Goal: Task Accomplishment & Management: Use online tool/utility

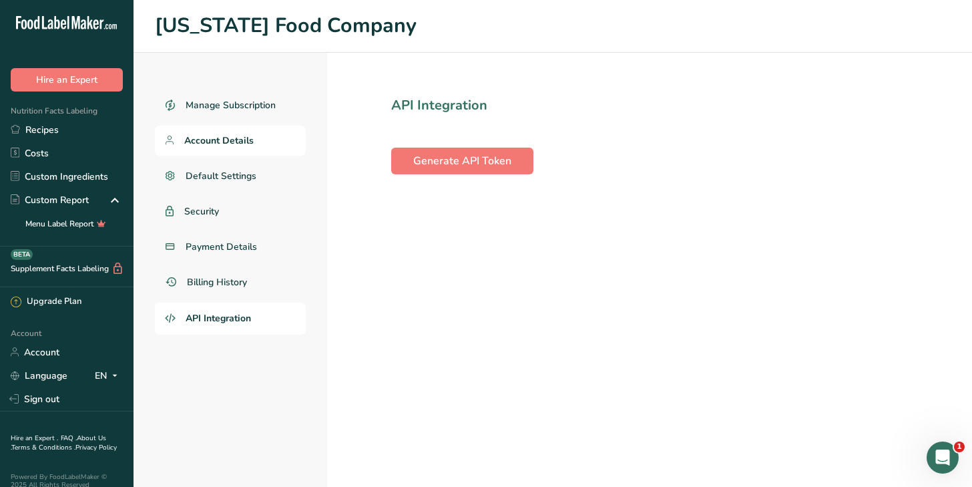
click at [204, 141] on span "Account Details" at bounding box center [218, 141] width 69 height 14
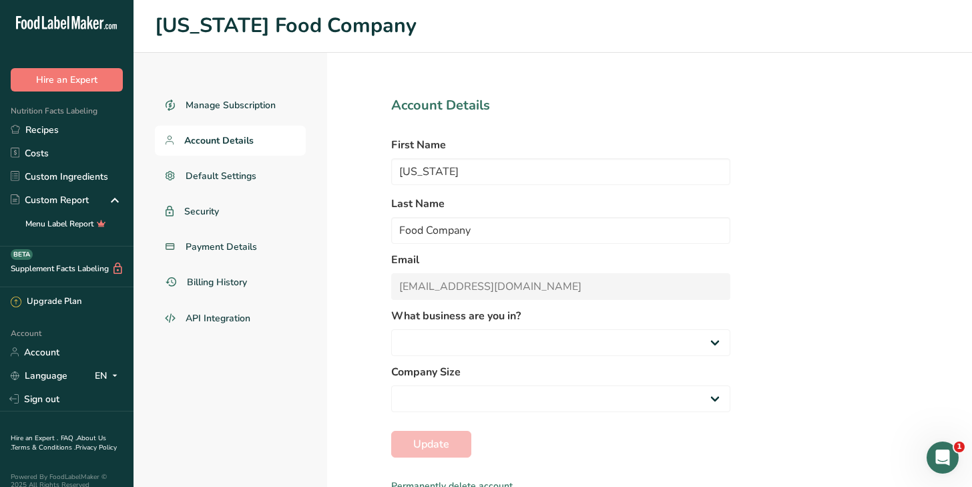
select select
select select "2"
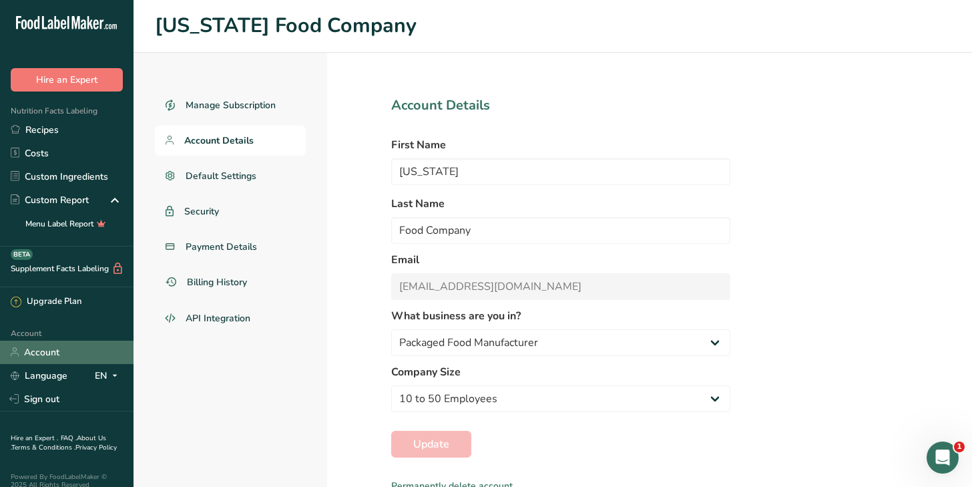
click at [35, 352] on link "Account" at bounding box center [67, 351] width 134 height 23
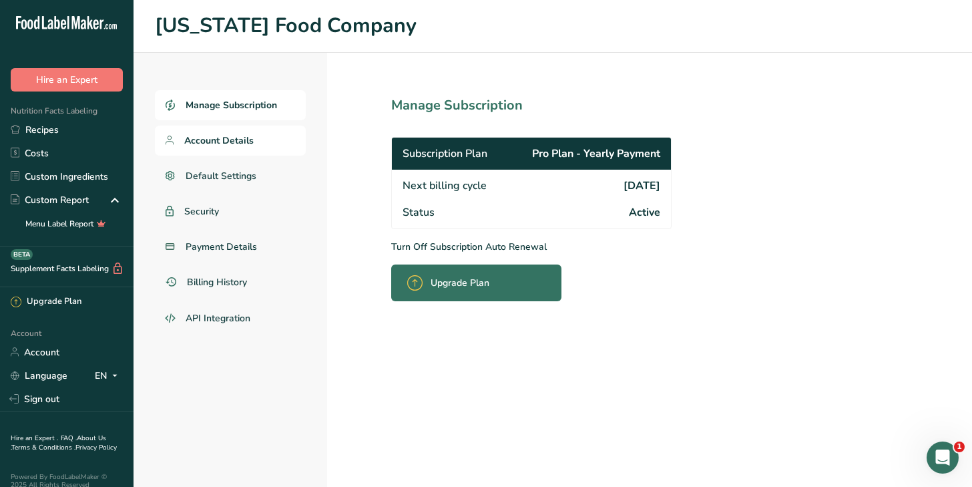
click at [199, 136] on span "Account Details" at bounding box center [218, 141] width 69 height 14
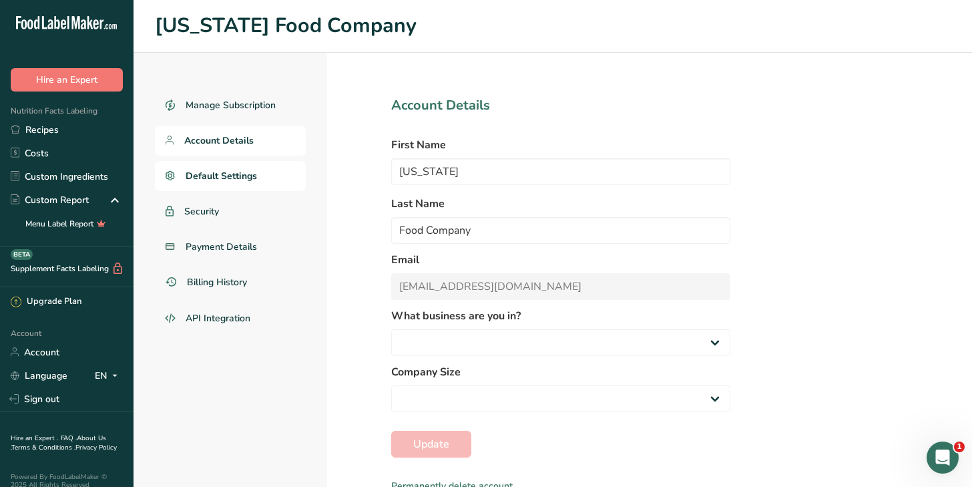
select select
select select "2"
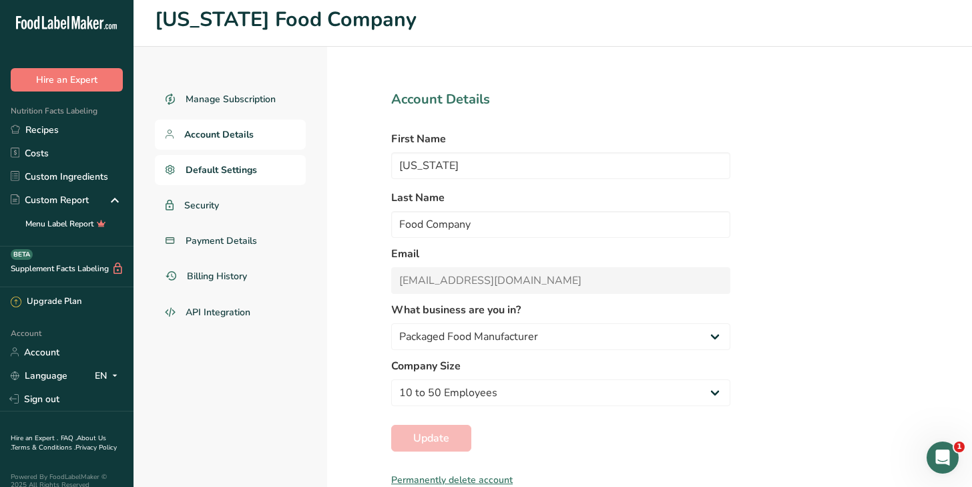
click at [238, 168] on span "Default Settings" at bounding box center [221, 170] width 71 height 14
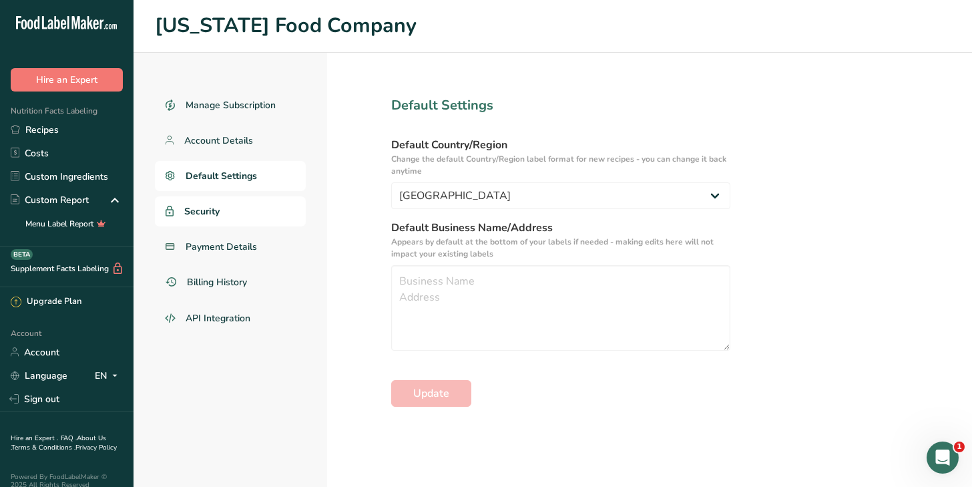
click at [211, 212] on span "Security" at bounding box center [201, 211] width 35 height 14
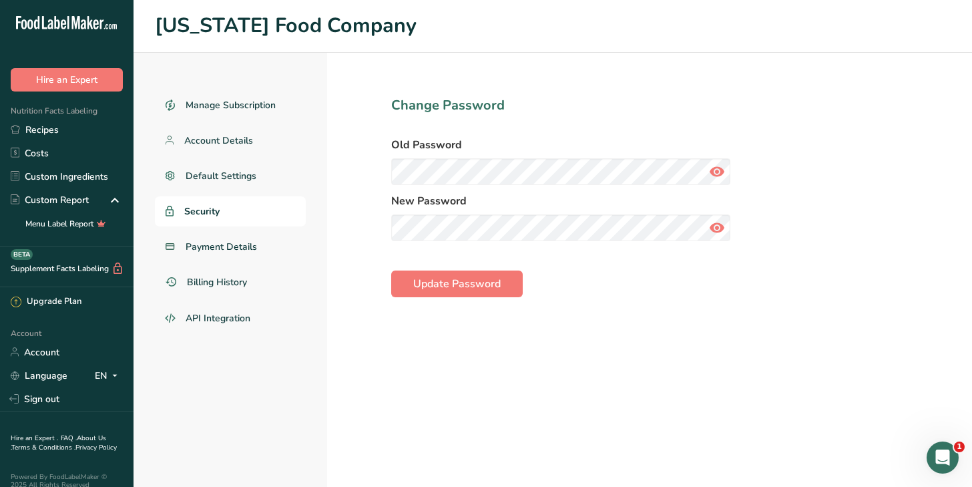
click at [959, 454] on div "Manage Subscription Account Details Default Settings Security Payment Details B…" at bounding box center [553, 270] width 838 height 434
click at [935, 456] on icon "Open Intercom Messenger" at bounding box center [943, 458] width 22 height 22
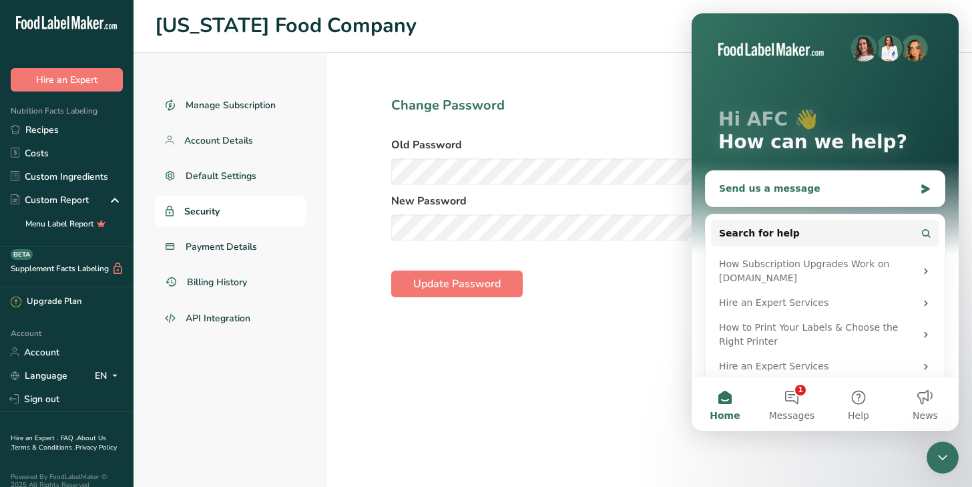
click at [754, 178] on div "Send us a message" at bounding box center [825, 188] width 239 height 35
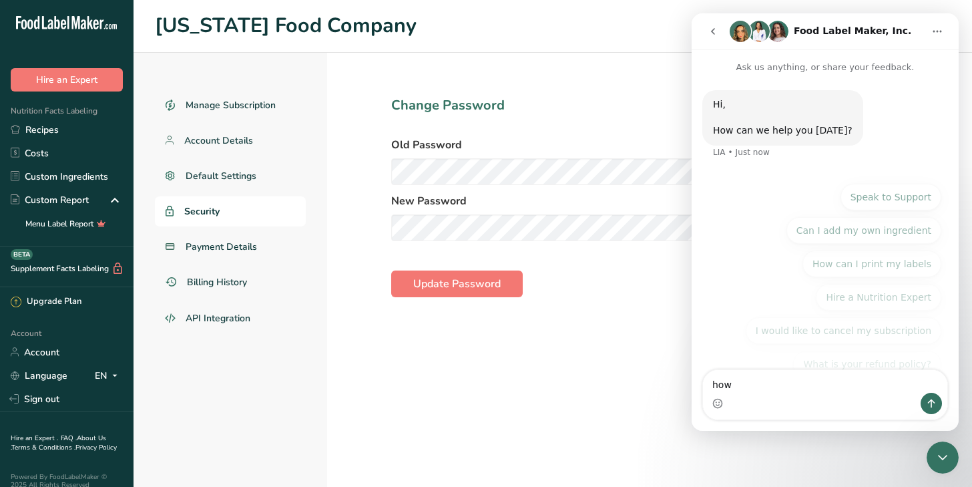
scroll to position [17, 0]
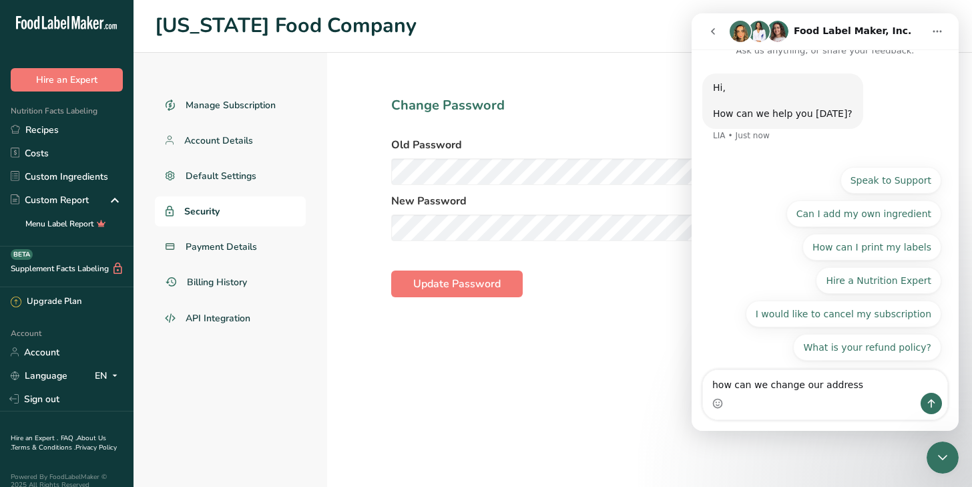
type textarea "how can we change our address?"
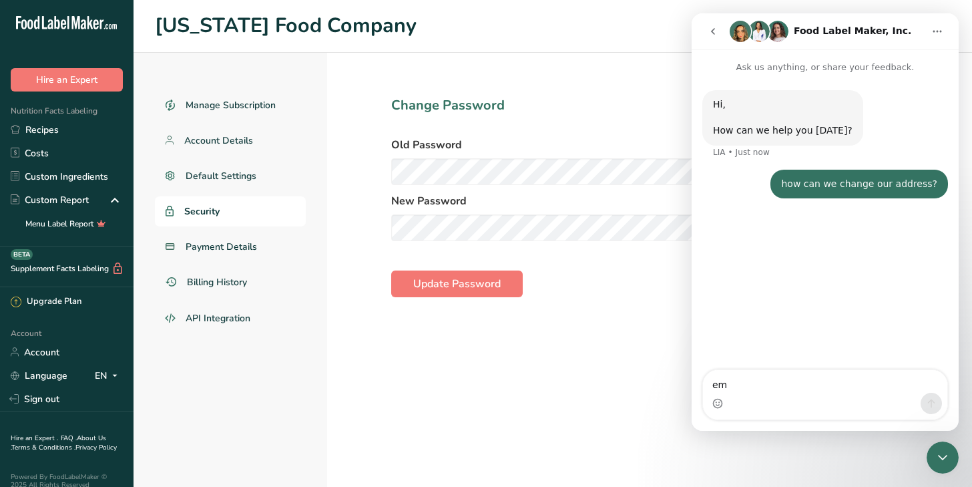
type textarea "ema"
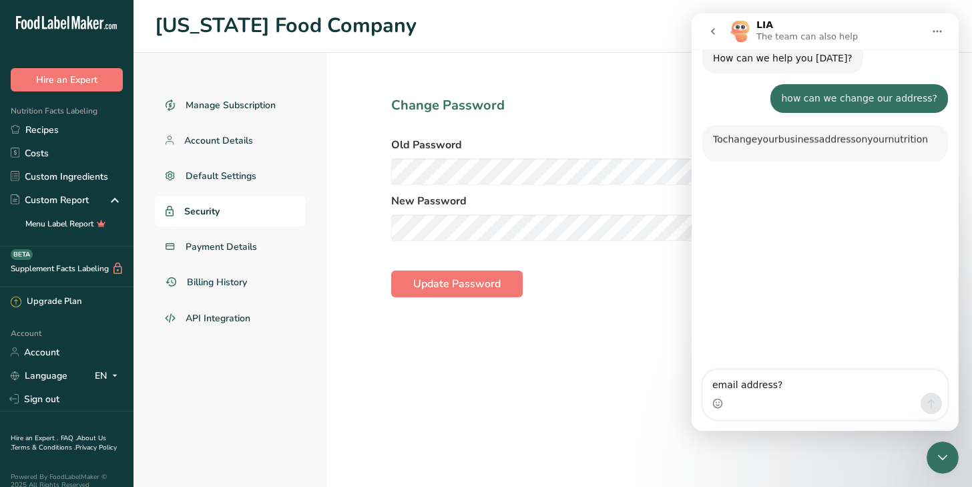
scroll to position [110, 0]
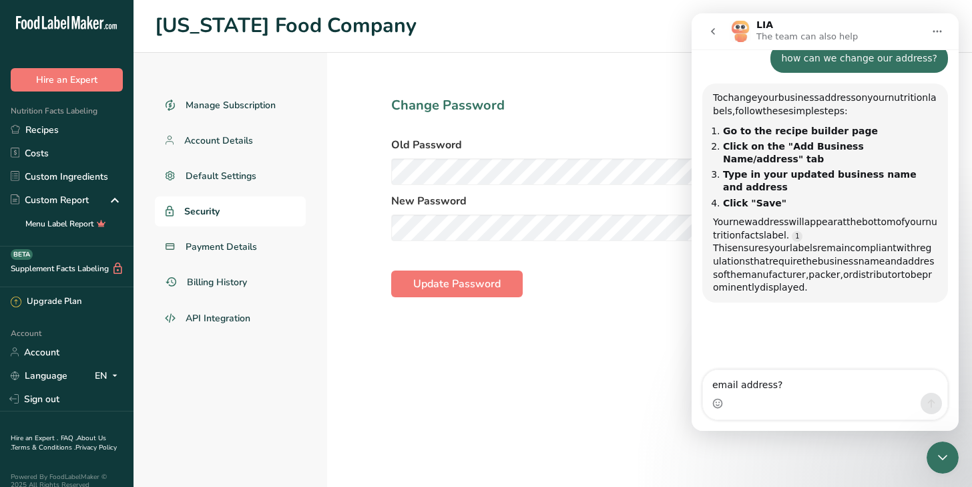
click at [709, 383] on textarea "email address?" at bounding box center [825, 381] width 244 height 23
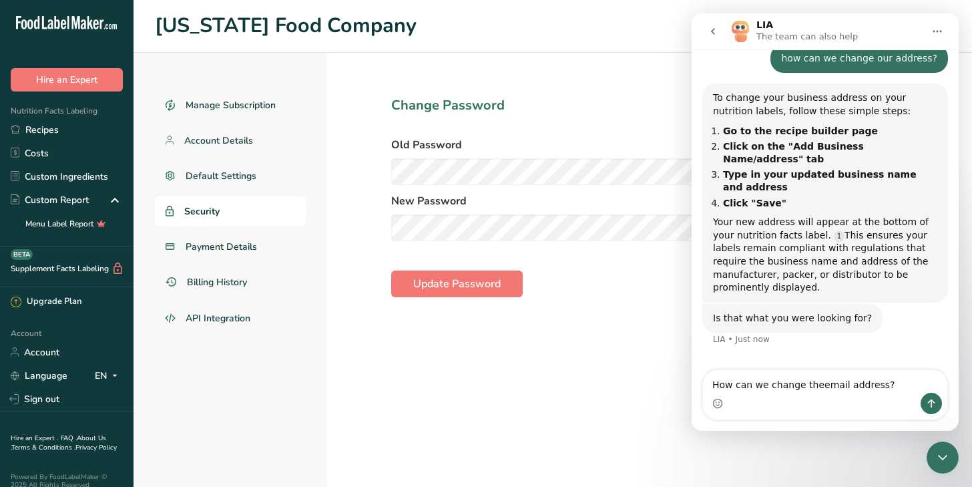
type textarea "How can we change the email address?"
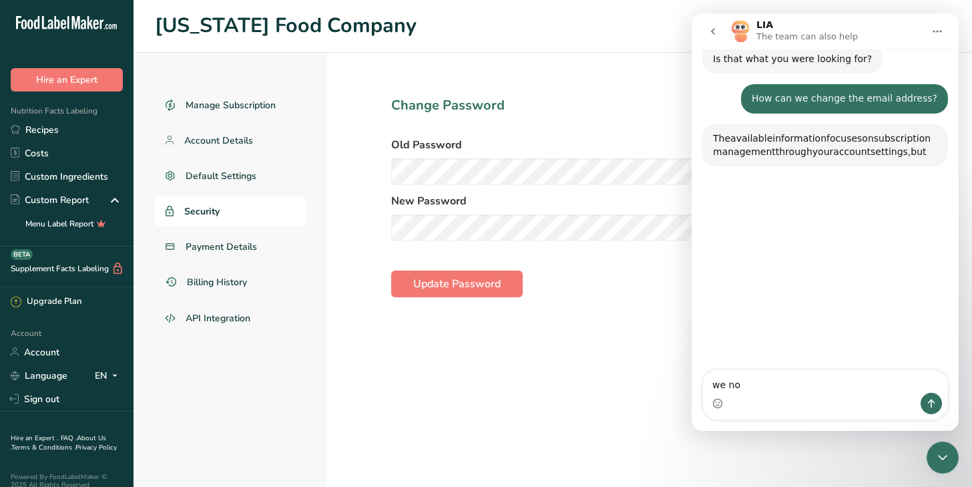
scroll to position [384, 0]
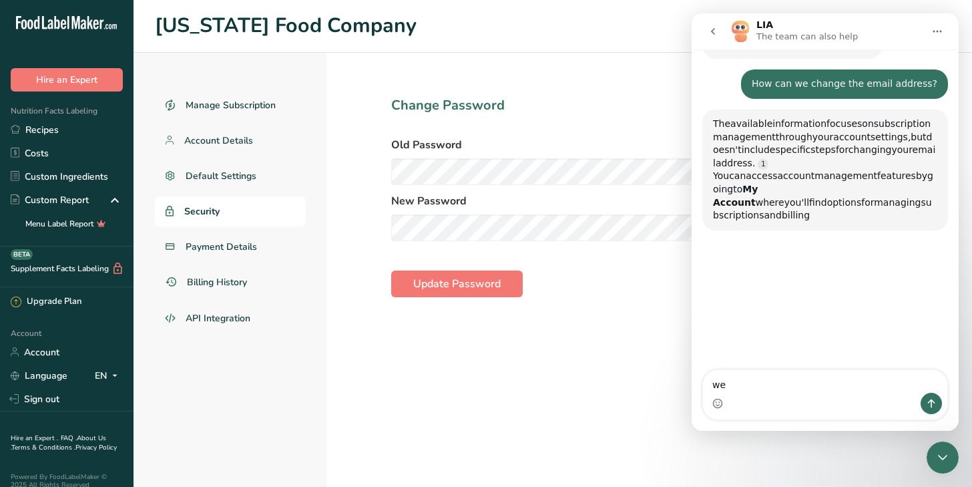
type textarea "w"
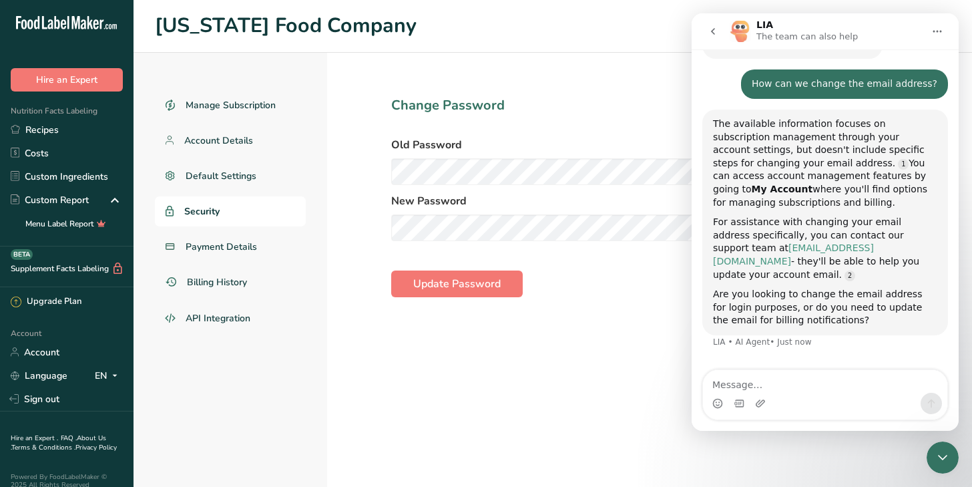
click at [793, 242] on link "[EMAIL_ADDRESS][DOMAIN_NAME]" at bounding box center [793, 254] width 161 height 24
click at [206, 140] on span "Account Details" at bounding box center [218, 141] width 69 height 14
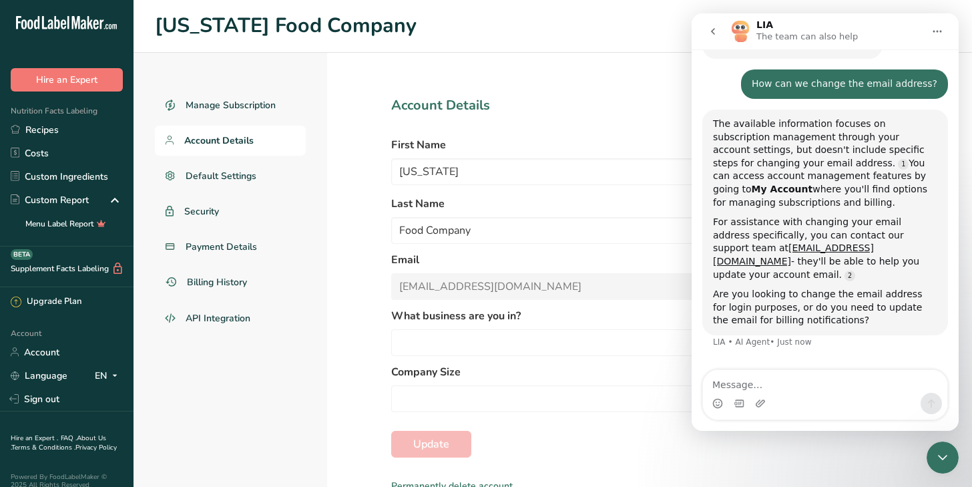
select select "2"
click at [937, 32] on icon "Home" at bounding box center [937, 31] width 11 height 11
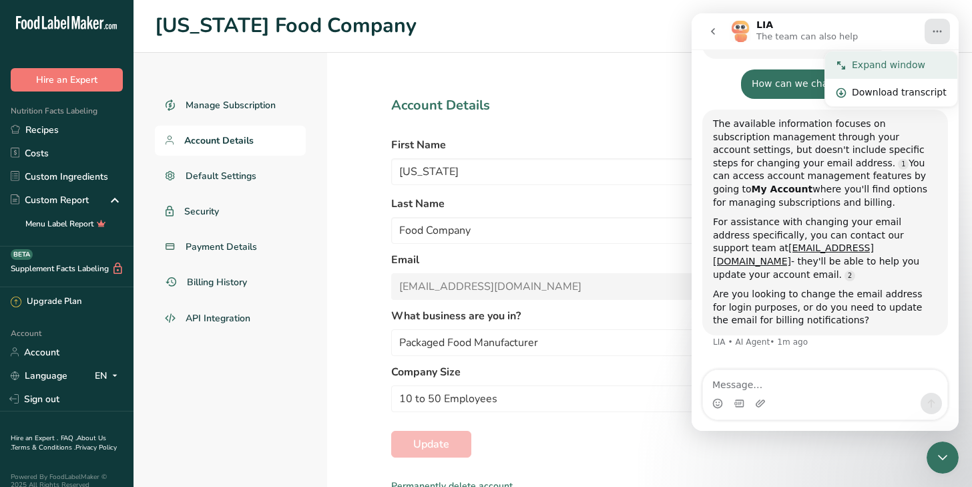
click at [865, 67] on div "Expand window" at bounding box center [899, 65] width 95 height 14
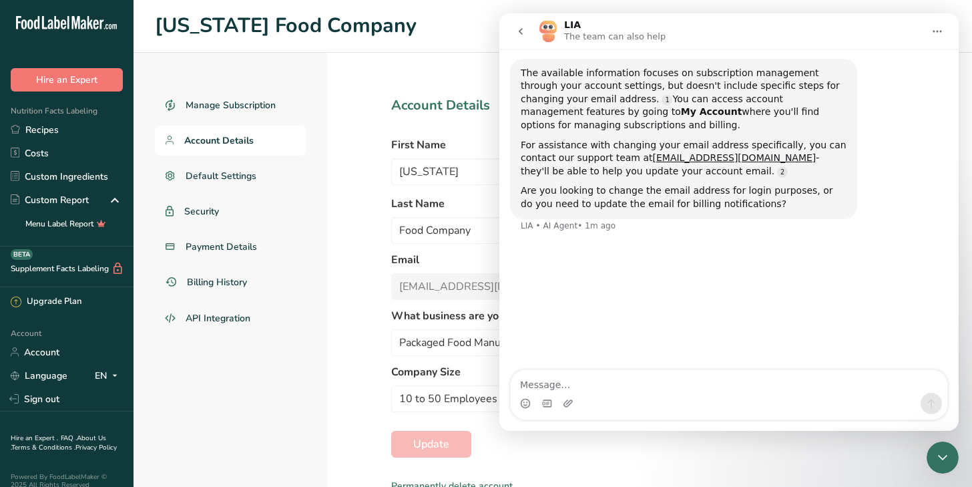
click at [932, 33] on icon "Home" at bounding box center [937, 31] width 11 height 11
click at [527, 31] on button "go back" at bounding box center [520, 31] width 25 height 25
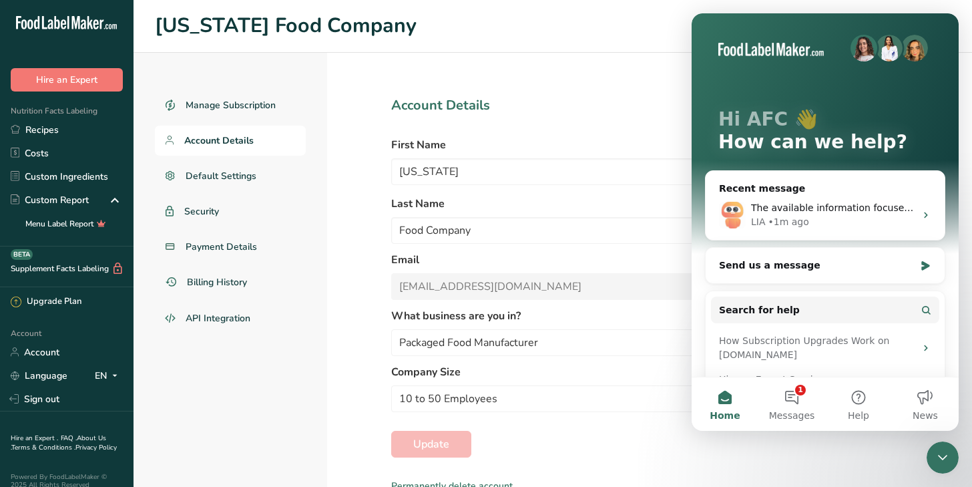
click at [943, 455] on icon "Close Intercom Messenger" at bounding box center [943, 457] width 16 height 16
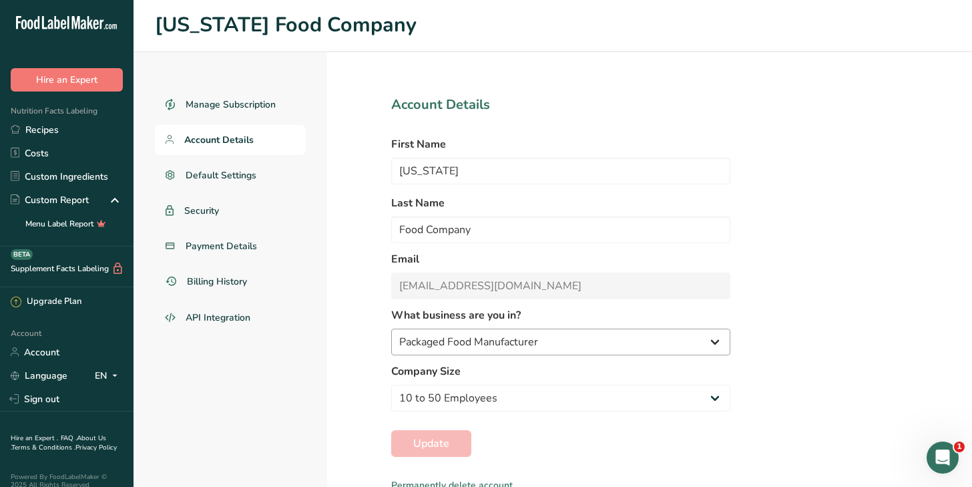
scroll to position [6, 0]
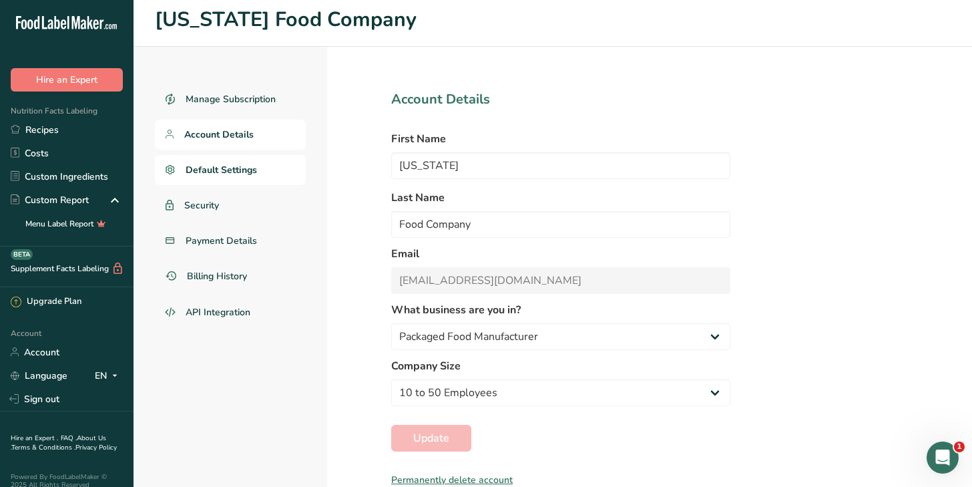
click at [202, 171] on span "Default Settings" at bounding box center [221, 170] width 71 height 14
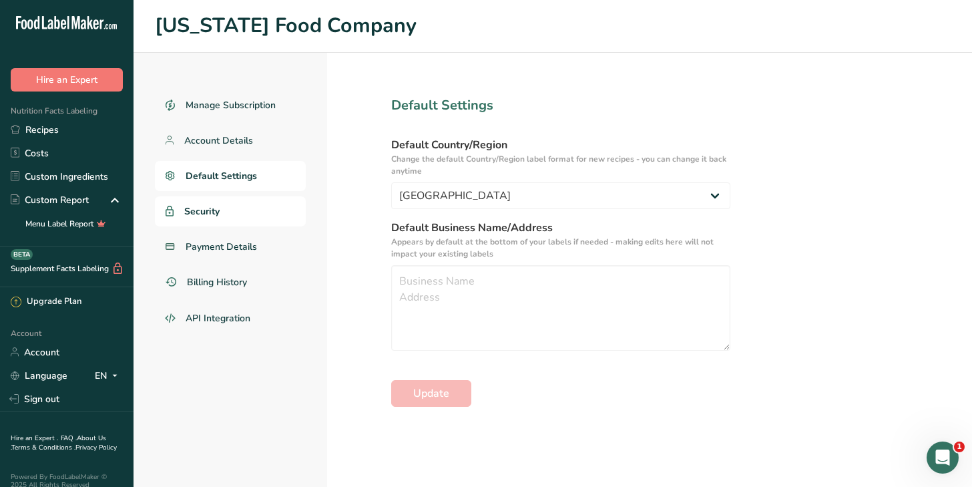
click at [214, 207] on span "Security" at bounding box center [201, 211] width 35 height 14
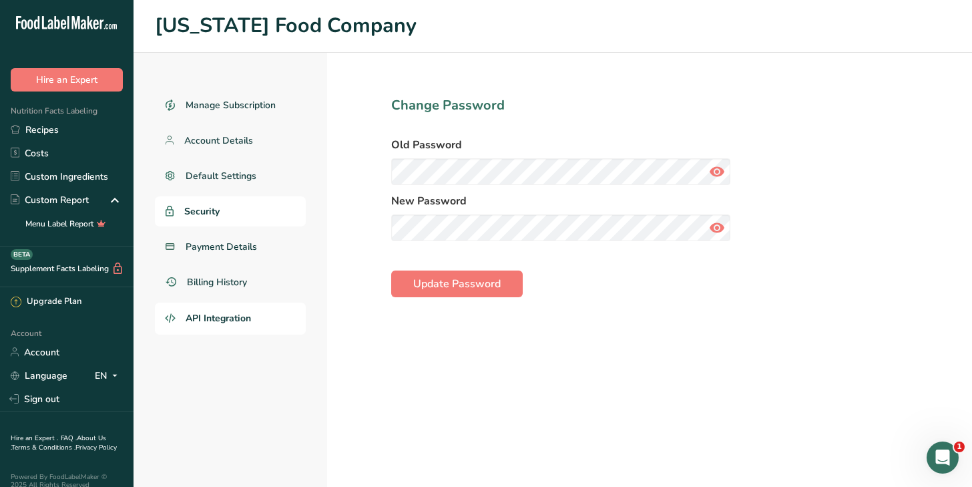
click at [233, 316] on span "API Integration" at bounding box center [218, 318] width 65 height 14
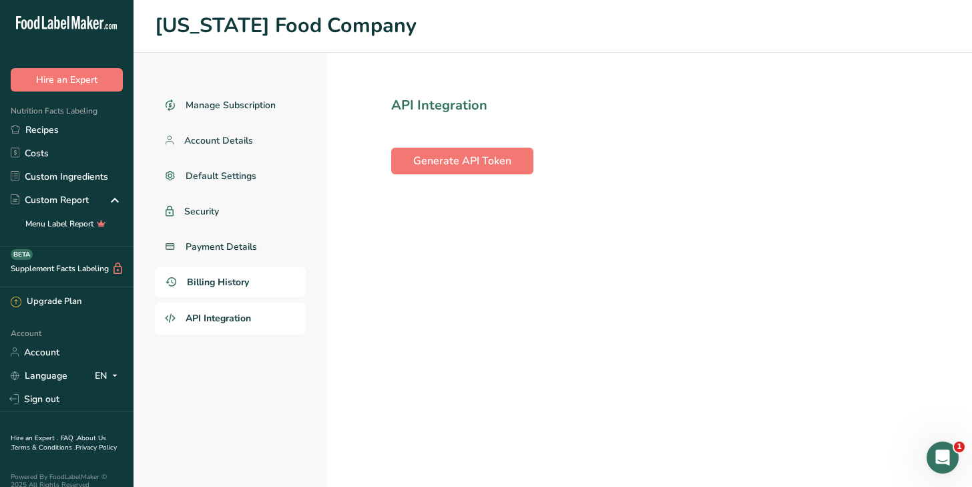
click at [227, 283] on span "Billing History" at bounding box center [218, 282] width 62 height 14
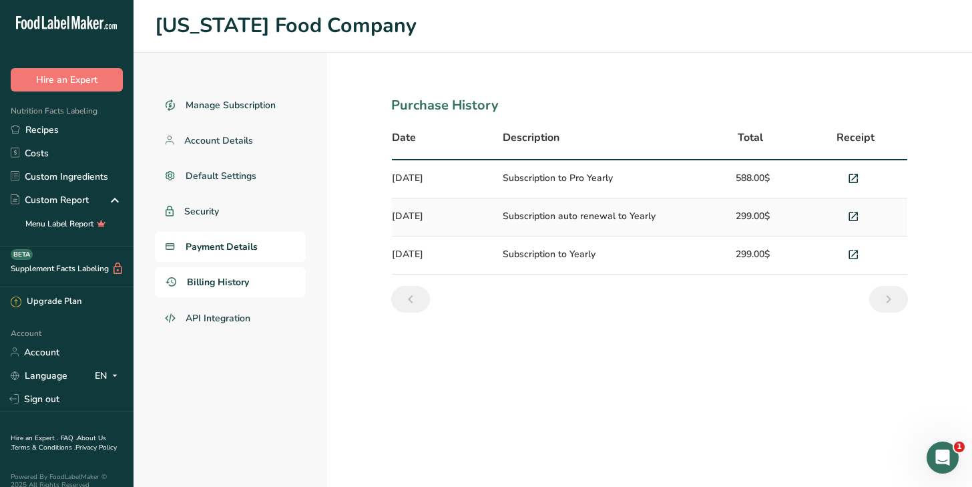
click at [225, 232] on link "Payment Details" at bounding box center [230, 247] width 151 height 30
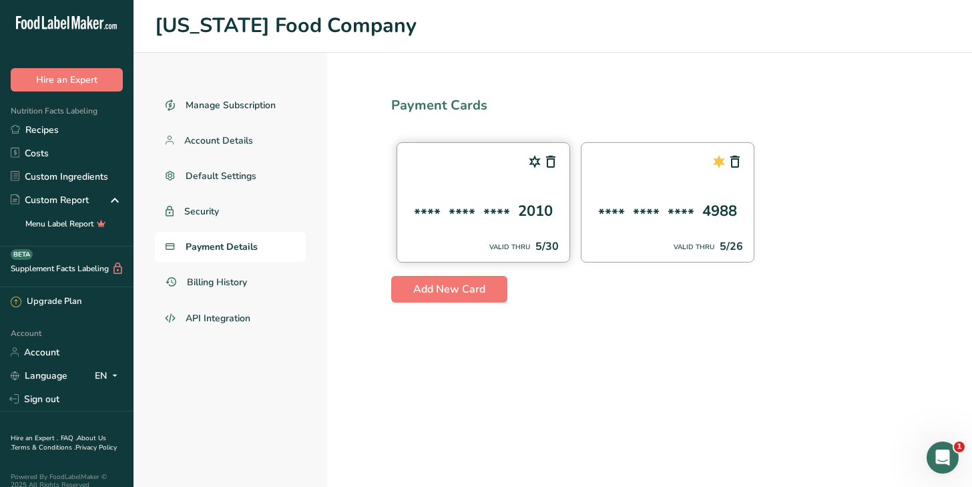
click at [496, 211] on div "****" at bounding box center [496, 215] width 27 height 22
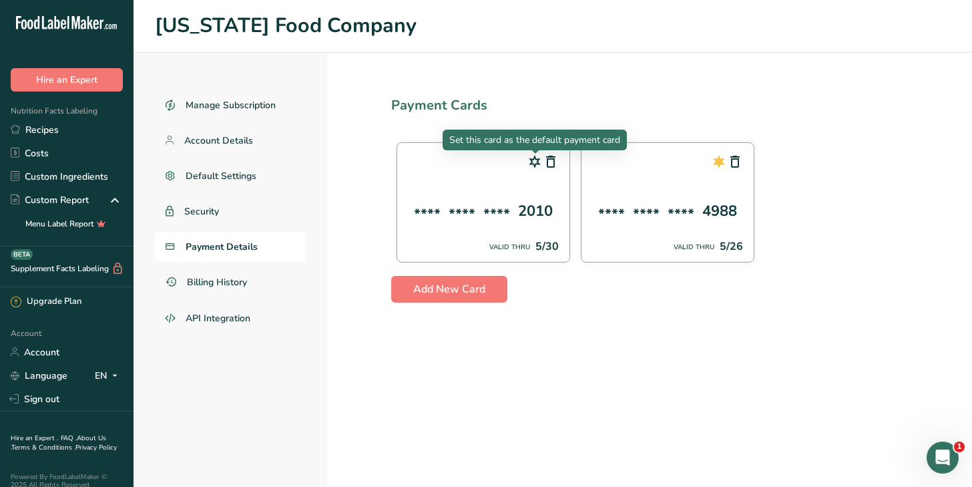
drag, startPoint x: 535, startPoint y: 164, endPoint x: 601, endPoint y: 175, distance: 67.1
click at [536, 164] on icon at bounding box center [535, 162] width 16 height 24
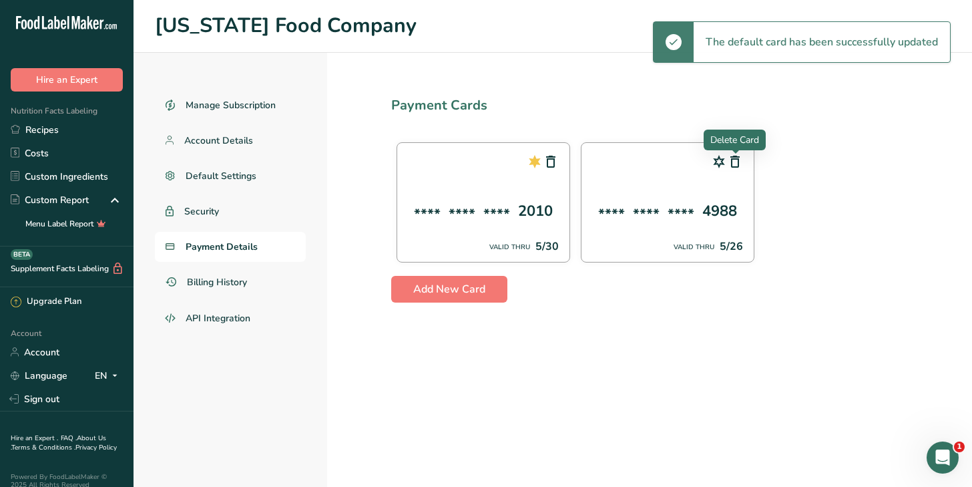
click at [734, 160] on icon at bounding box center [735, 162] width 16 height 24
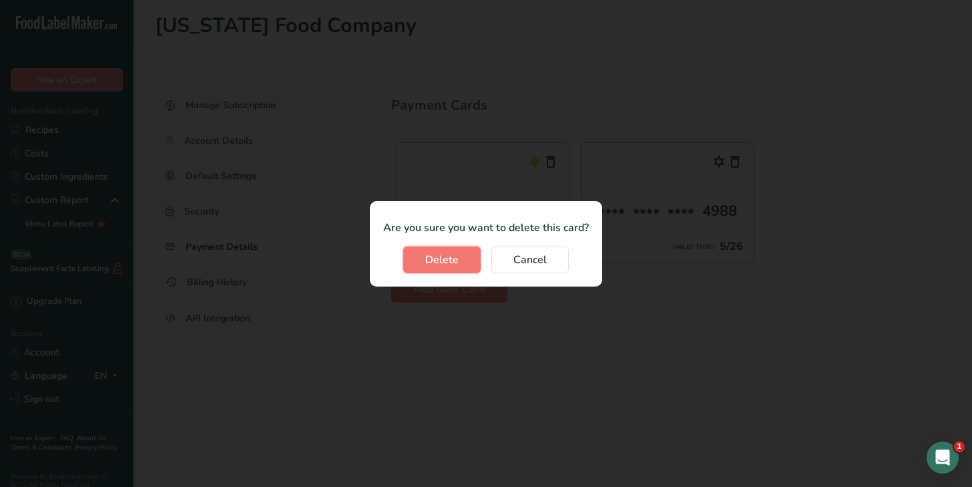
click at [466, 269] on button "Delete" at bounding box center [441, 259] width 77 height 27
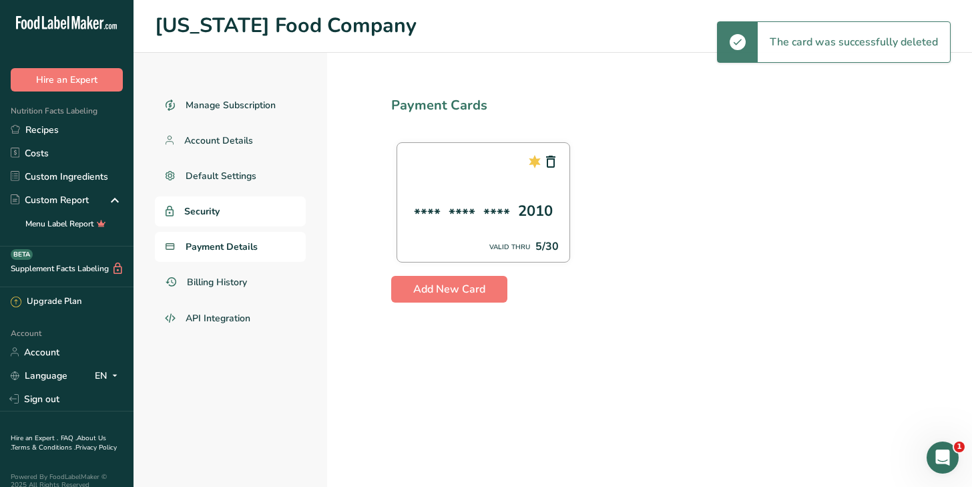
click at [234, 208] on link "Security" at bounding box center [230, 211] width 151 height 30
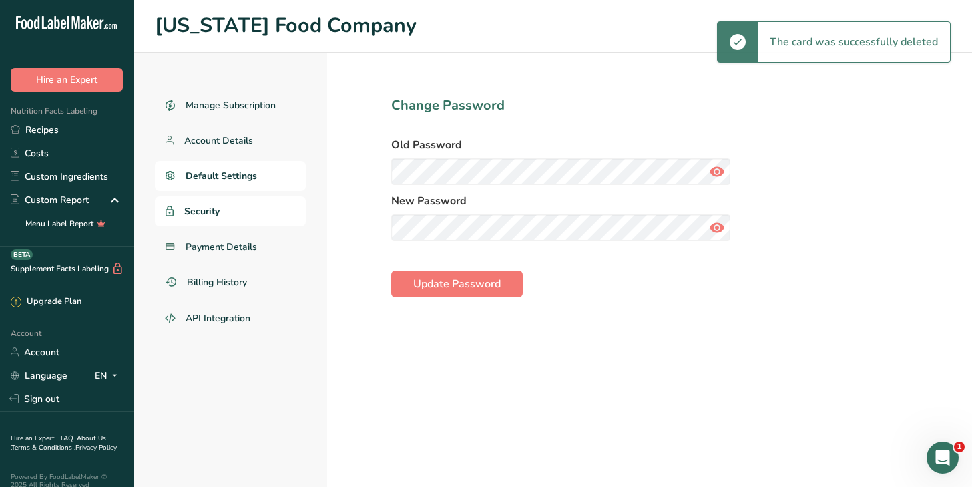
click at [245, 167] on link "Default Settings" at bounding box center [230, 176] width 151 height 30
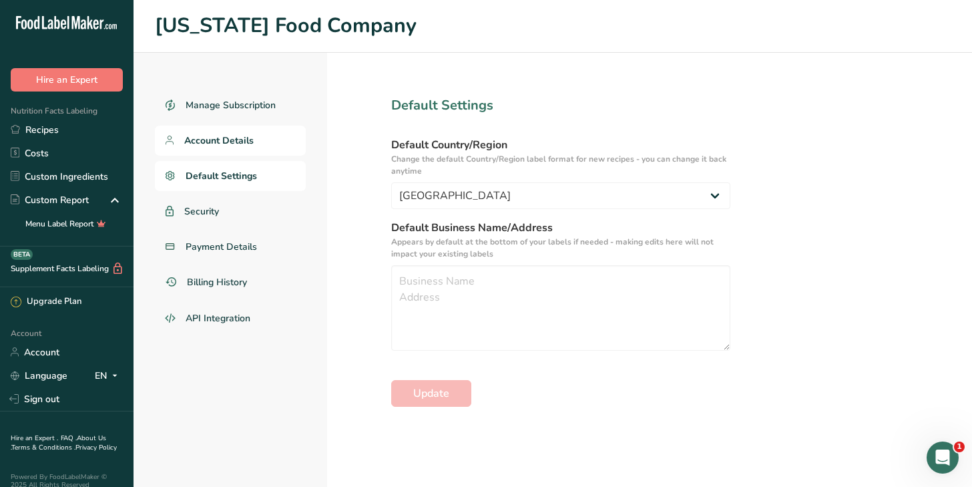
click at [252, 134] on span "Account Details" at bounding box center [218, 141] width 69 height 14
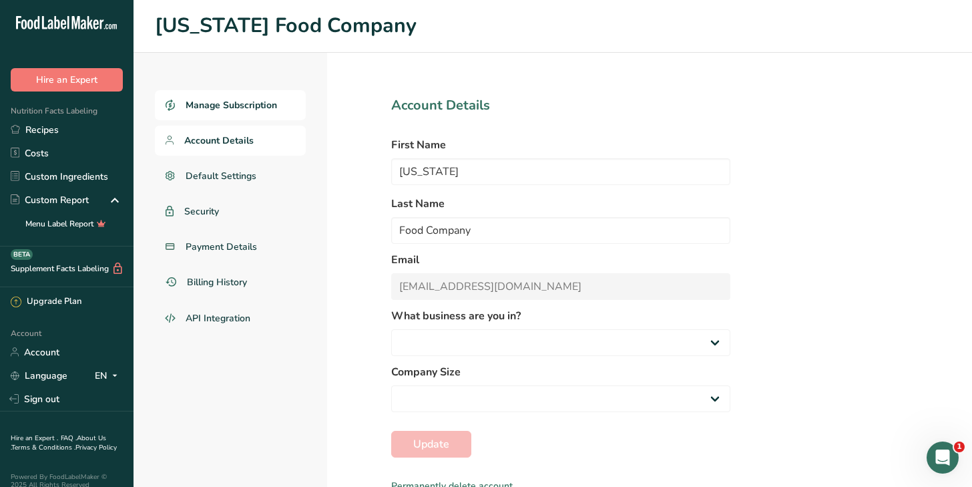
select select "2"
click at [256, 105] on span "Manage Subscription" at bounding box center [231, 105] width 91 height 14
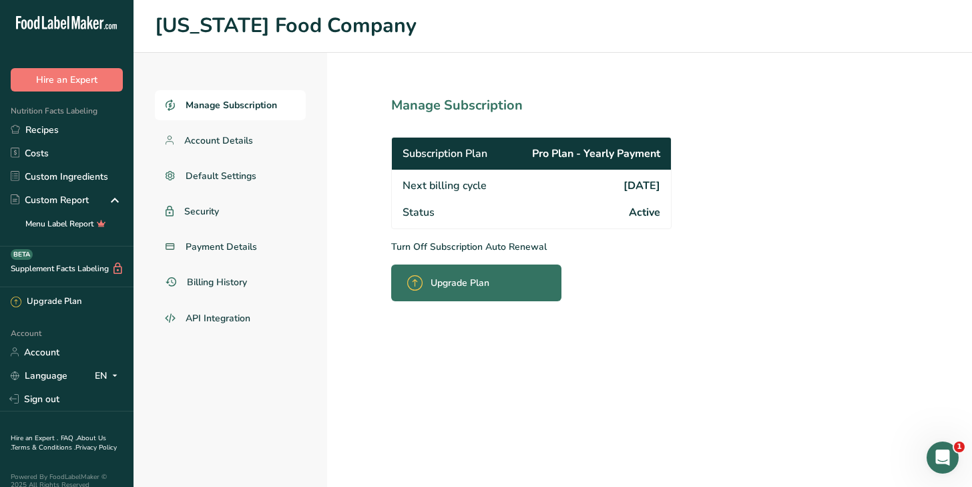
click at [444, 246] on p "Turn Off Subscription Auto Renewal" at bounding box center [560, 247] width 339 height 14
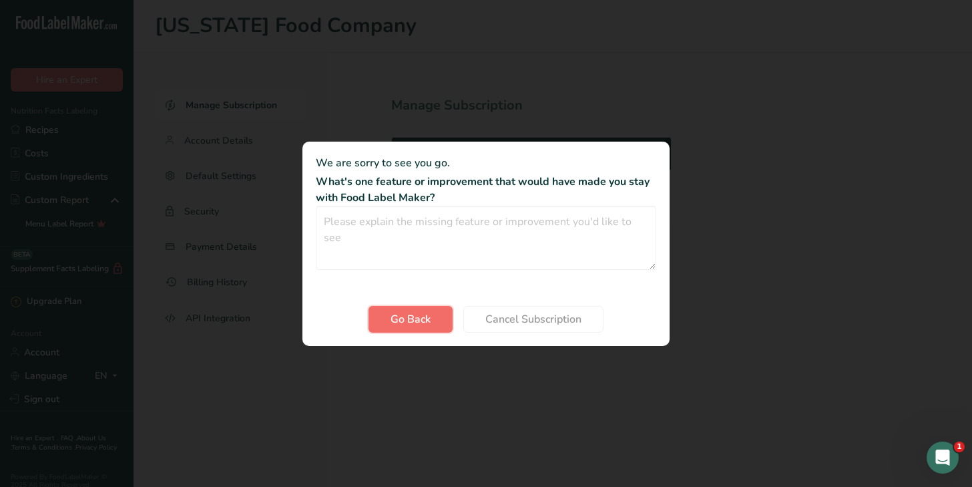
click at [415, 320] on span "Go Back" at bounding box center [411, 319] width 40 height 16
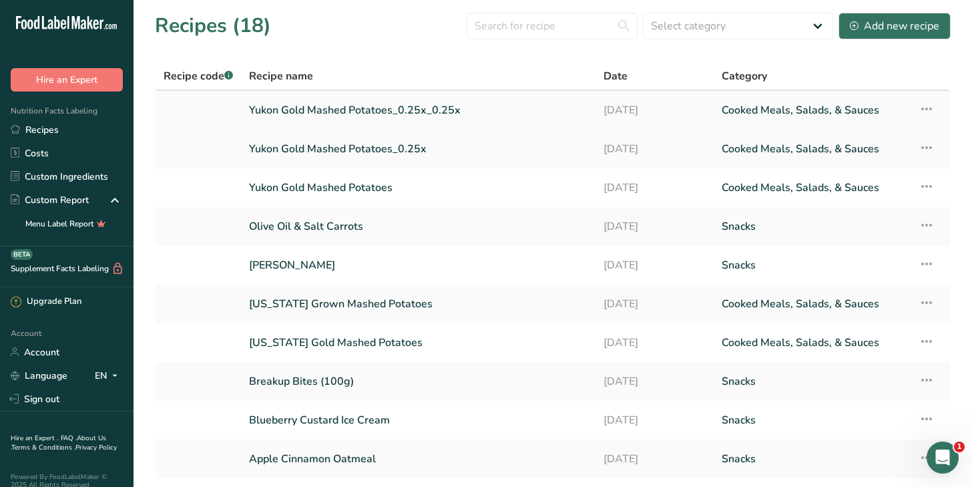
click at [396, 112] on link "Yukon Gold Mashed Potatoes_0.25x_0.25x" at bounding box center [418, 110] width 338 height 28
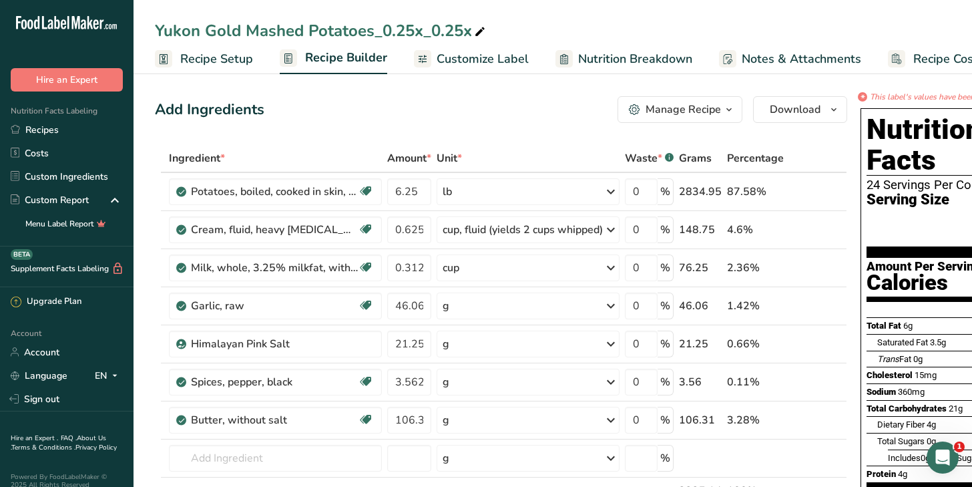
click at [720, 111] on div "Manage Recipe" at bounding box center [683, 109] width 75 height 16
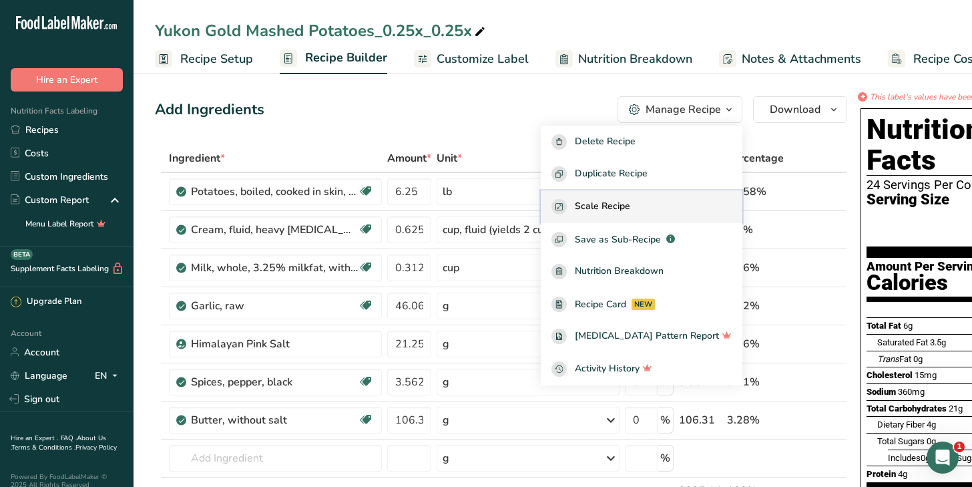
click at [630, 202] on span "Scale Recipe" at bounding box center [602, 206] width 55 height 15
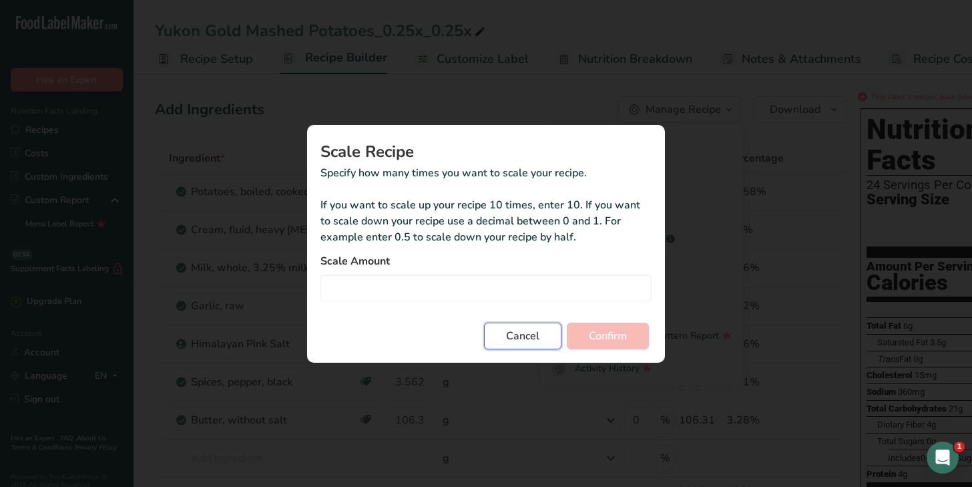
click at [531, 342] on span "Cancel" at bounding box center [522, 336] width 33 height 16
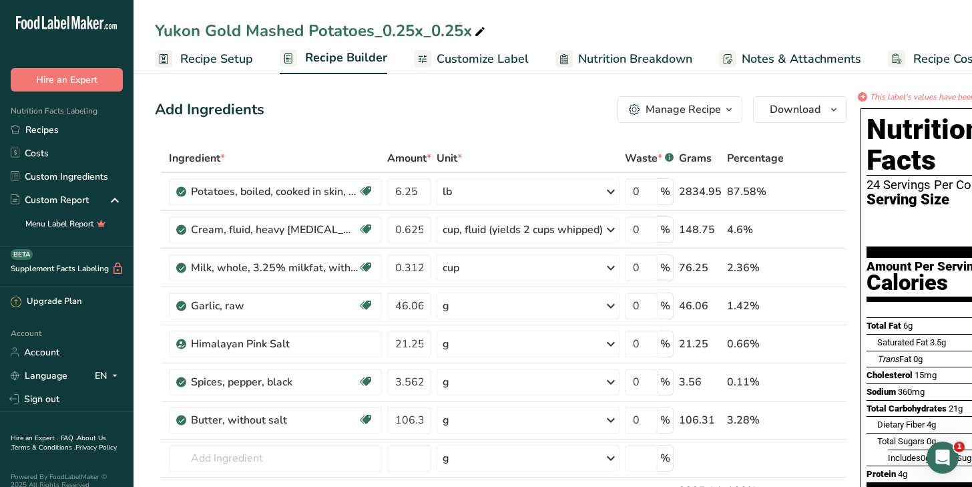
click at [718, 106] on div "Manage Recipe" at bounding box center [683, 109] width 75 height 16
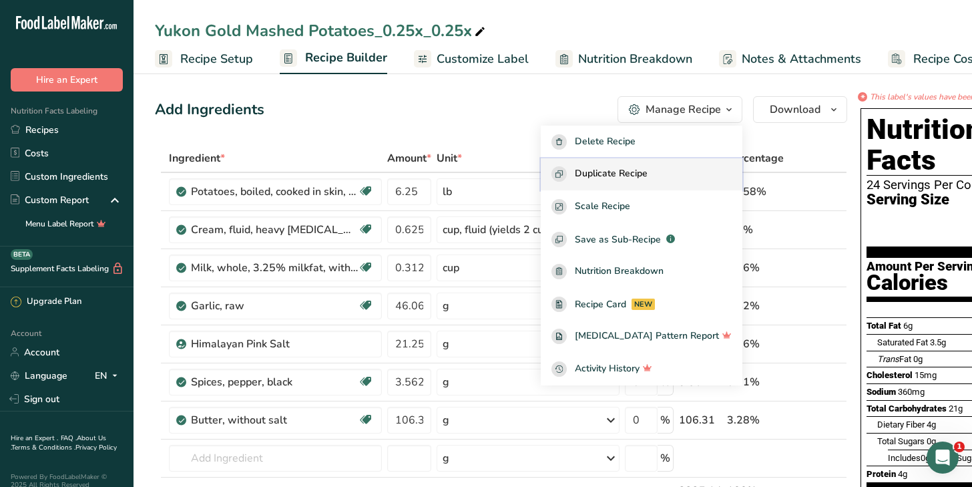
click at [644, 169] on span "Duplicate Recipe" at bounding box center [611, 173] width 73 height 15
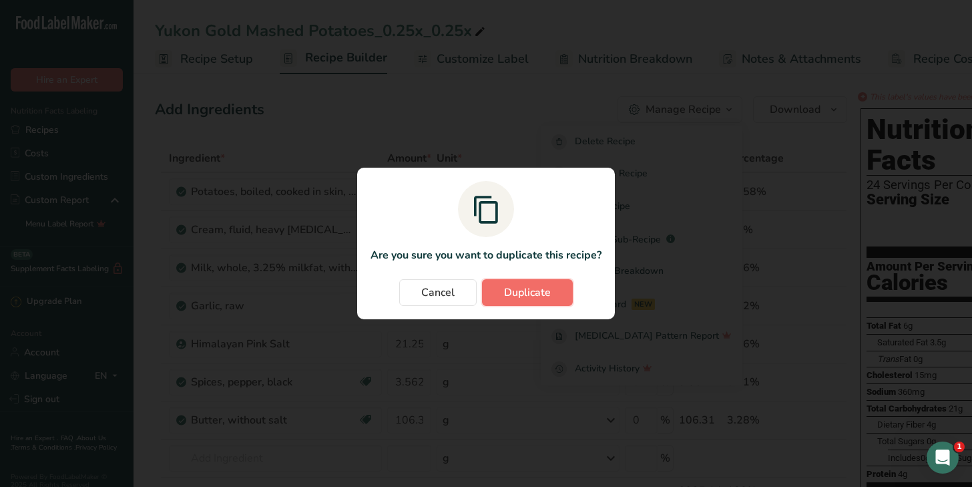
click at [539, 294] on span "Duplicate" at bounding box center [527, 292] width 47 height 16
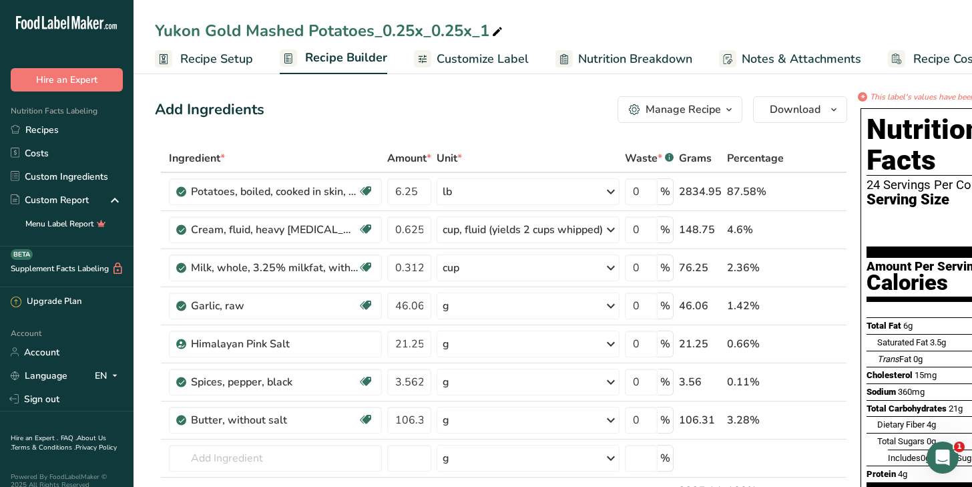
click at [459, 53] on span "Customize Label" at bounding box center [483, 59] width 92 height 18
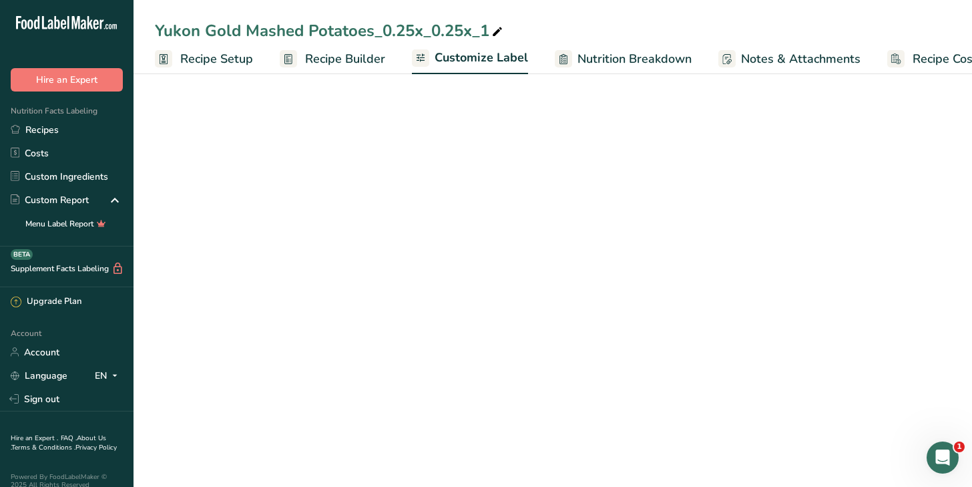
scroll to position [0, 43]
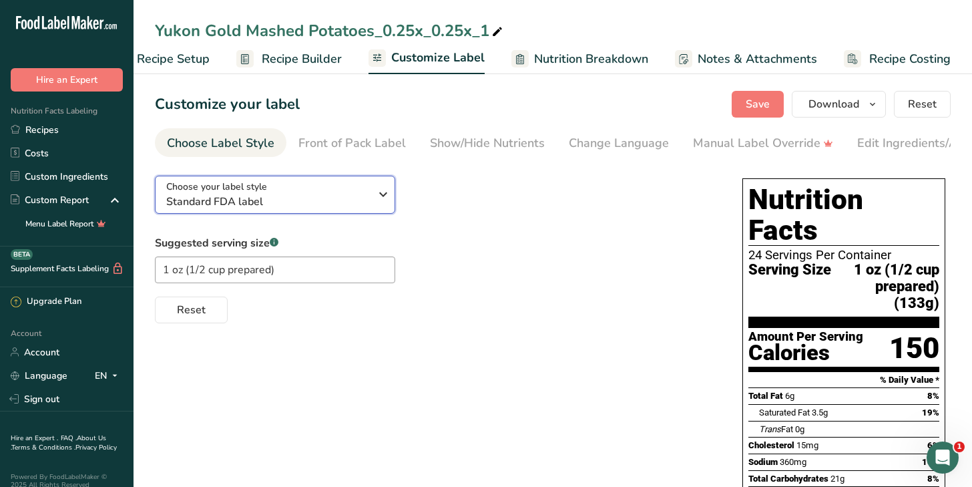
click at [354, 209] on span "Standard FDA label" at bounding box center [268, 202] width 204 height 16
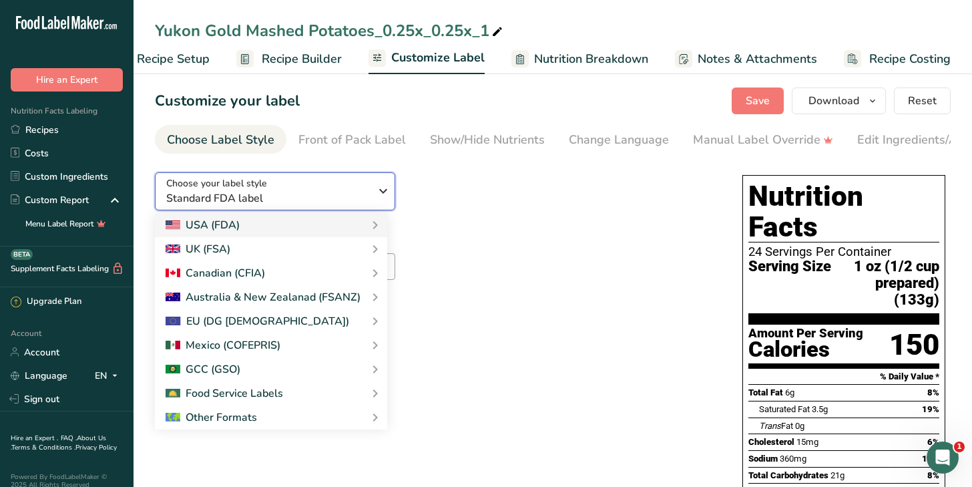
click at [352, 198] on span "Standard FDA label" at bounding box center [268, 198] width 204 height 16
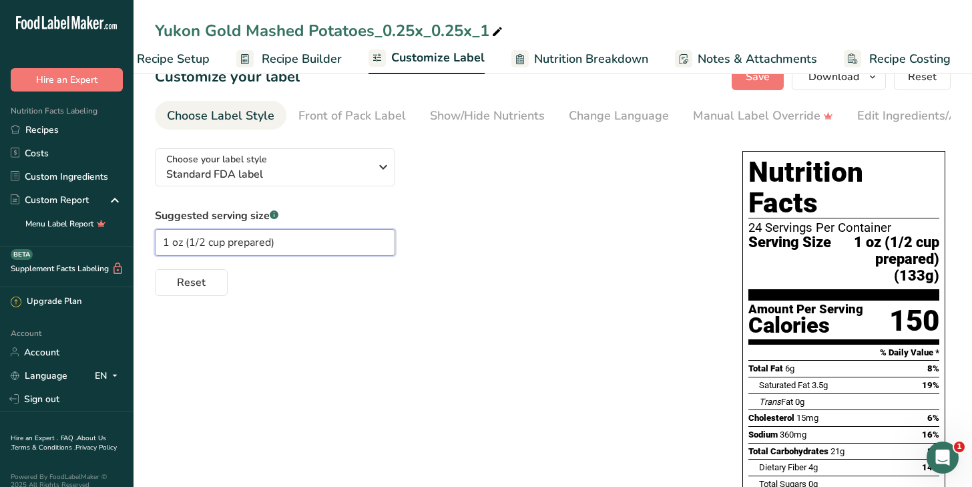
drag, startPoint x: 159, startPoint y: 264, endPoint x: 168, endPoint y: 250, distance: 16.5
click at [168, 250] on input "1 oz (1/2 cup prepared)" at bounding box center [275, 242] width 240 height 27
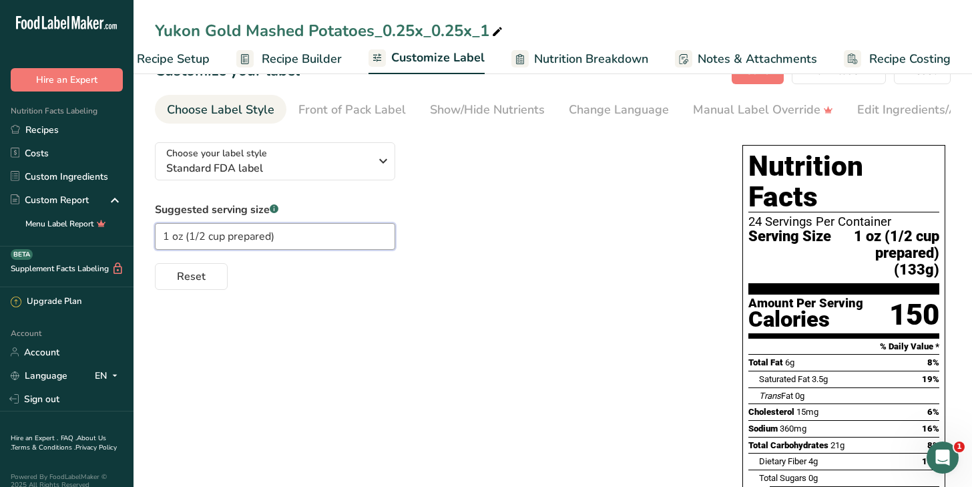
scroll to position [33, 0]
click at [166, 238] on input "1 oz (1/2 cup prepared)" at bounding box center [275, 237] width 240 height 27
click at [160, 238] on input "1 oz (1/2 cup prepared)" at bounding box center [275, 237] width 240 height 27
type input "4 oz (1/2 cup prepared)"
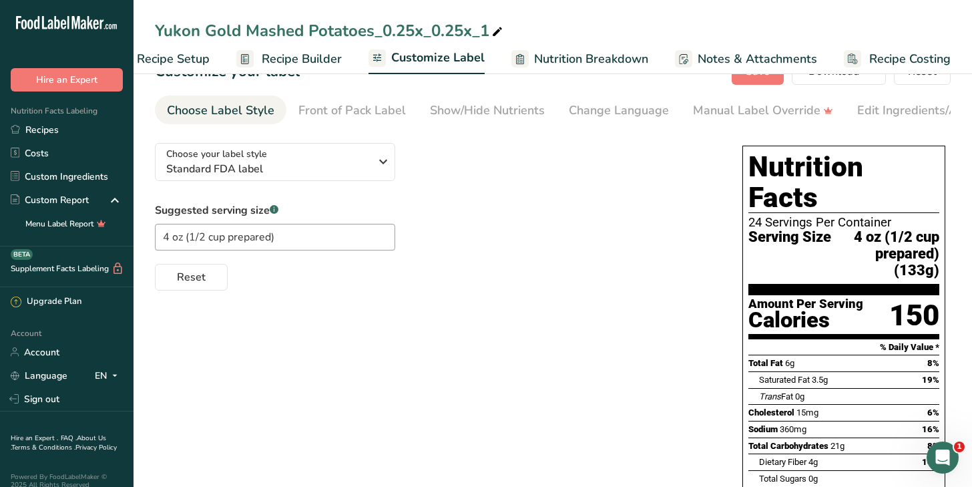
click at [382, 112] on div "Front of Pack Label" at bounding box center [351, 110] width 107 height 18
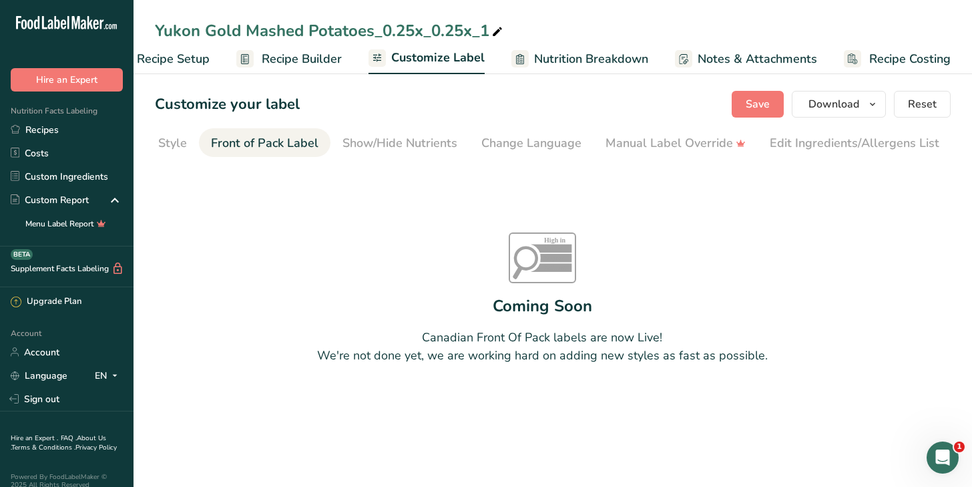
scroll to position [0, 130]
click at [230, 142] on div "Front of Pack Label" at bounding box center [222, 143] width 107 height 18
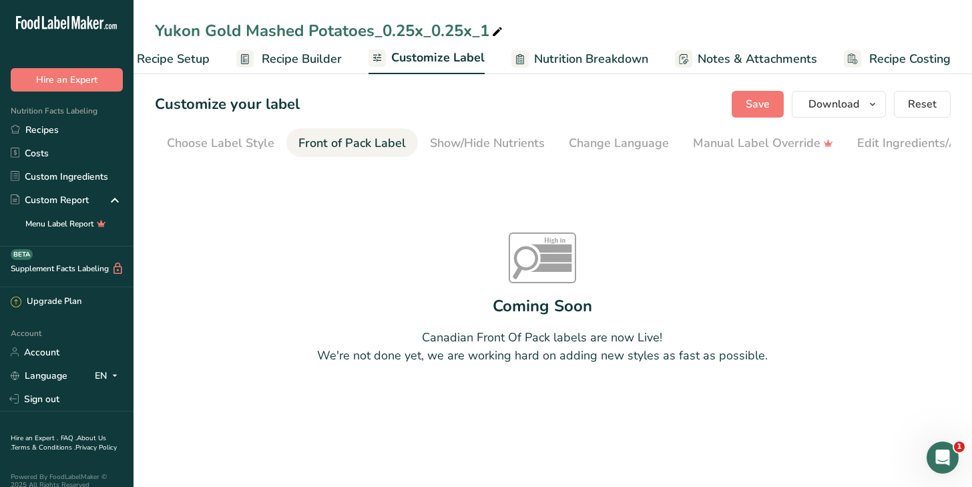
click at [229, 141] on div "Choose Label Style" at bounding box center [220, 143] width 107 height 18
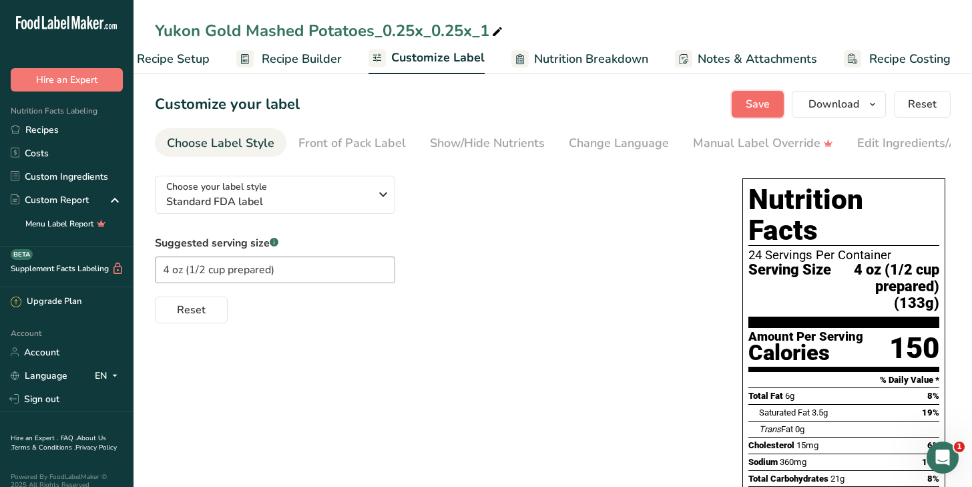
click at [760, 110] on span "Save" at bounding box center [758, 104] width 24 height 16
click at [450, 31] on div "Yukon Gold Mashed Potatoes_0.25x_0.25x_1" at bounding box center [330, 31] width 350 height 24
drag, startPoint x: 408, startPoint y: 27, endPoint x: 444, endPoint y: 31, distance: 36.3
click at [375, 28] on input "Yukon Gold Mashed Potatoes_0.25x_0.25x_1" at bounding box center [553, 31] width 796 height 24
type input "Yukon Gold Mashed Potatoes 24 Servings"
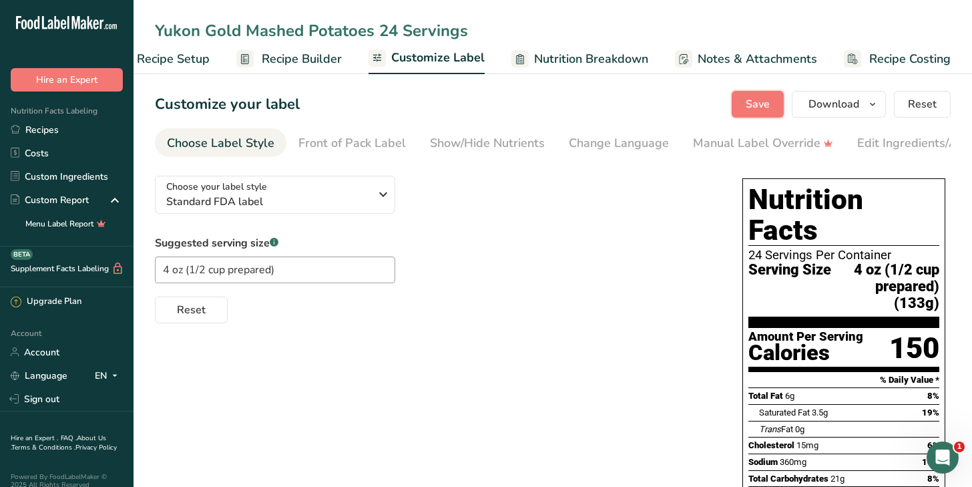
click at [755, 105] on span "Save" at bounding box center [758, 104] width 24 height 16
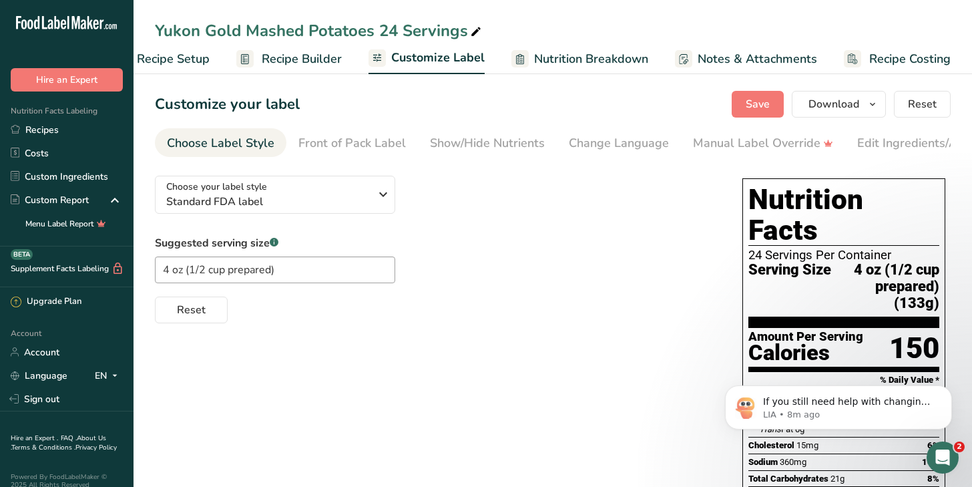
drag, startPoint x: 582, startPoint y: 29, endPoint x: 605, endPoint y: -27, distance: 60.7
click at [838, 108] on span "Download" at bounding box center [833, 104] width 51 height 16
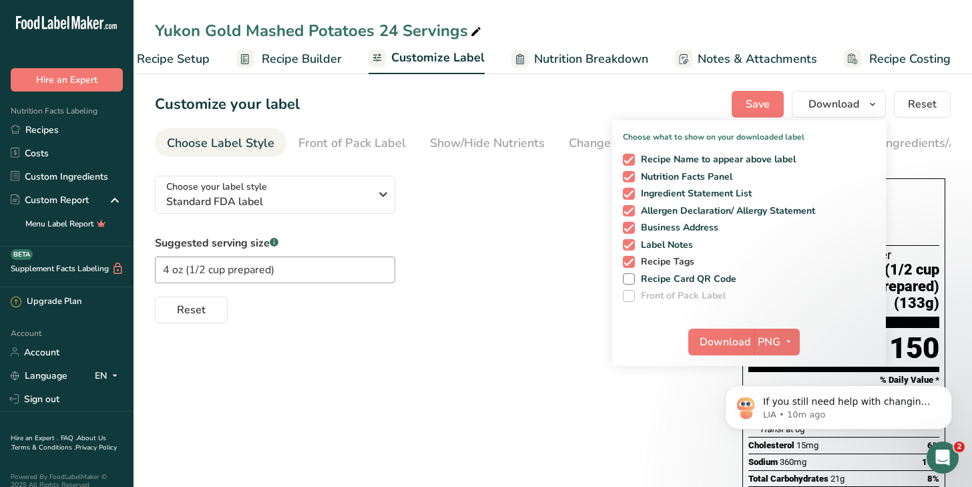
click at [674, 262] on span "Recipe Tags" at bounding box center [665, 262] width 60 height 12
click at [632, 262] on input "Recipe Tags" at bounding box center [627, 261] width 9 height 9
click at [674, 262] on span "Recipe Tags" at bounding box center [665, 262] width 60 height 12
click at [632, 262] on input "Recipe Tags" at bounding box center [627, 261] width 9 height 9
click at [672, 260] on span "Recipe Tags" at bounding box center [665, 262] width 60 height 12
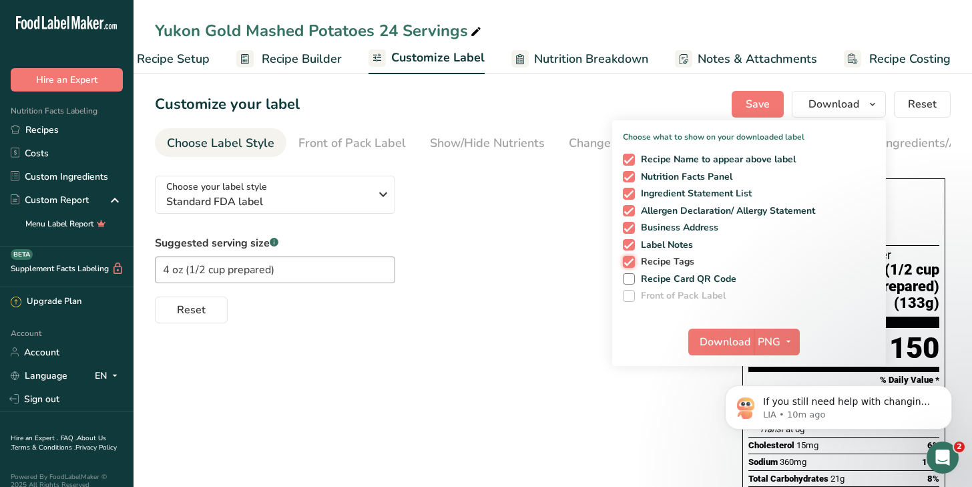
click at [632, 260] on input "Recipe Tags" at bounding box center [627, 261] width 9 height 9
checkbox input "false"
click at [665, 161] on span "Recipe Name to appear above label" at bounding box center [716, 160] width 162 height 12
click at [632, 161] on input "Recipe Name to appear above label" at bounding box center [627, 159] width 9 height 9
checkbox input "false"
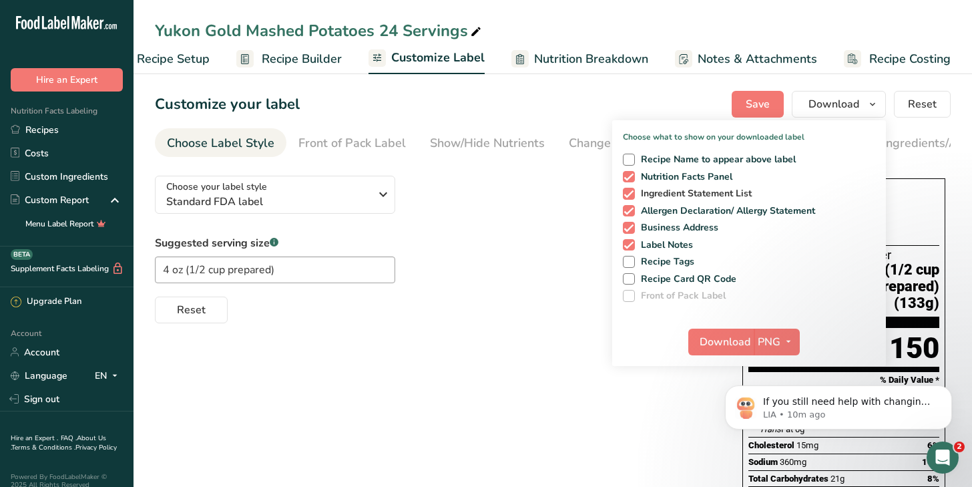
click at [666, 194] on span "Ingredient Statement List" at bounding box center [693, 194] width 117 height 12
click at [632, 194] on input "Ingredient Statement List" at bounding box center [627, 193] width 9 height 9
checkbox input "false"
drag, startPoint x: 665, startPoint y: 210, endPoint x: 662, endPoint y: 224, distance: 14.4
click at [665, 210] on span "Allergen Declaration/ Allergy Statement" at bounding box center [725, 211] width 181 height 12
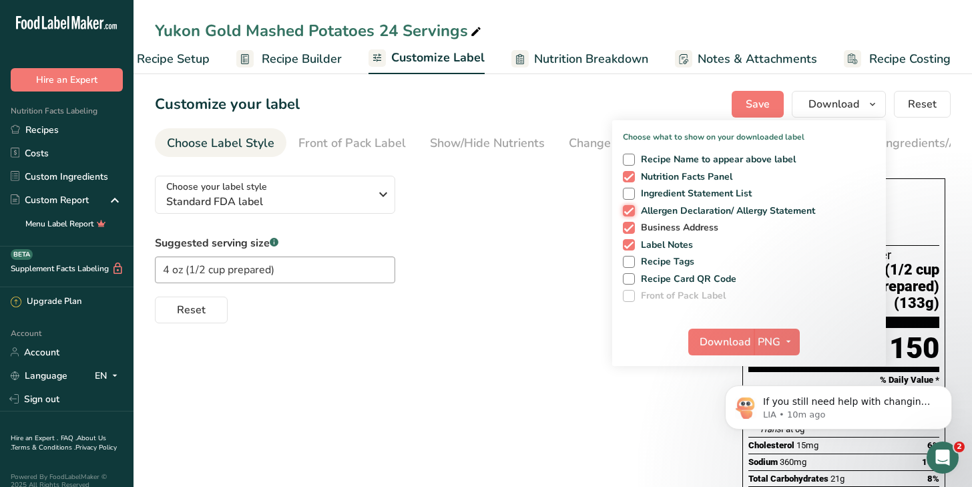
click at [632, 210] on input "Allergen Declaration/ Allergy Statement" at bounding box center [627, 210] width 9 height 9
checkbox input "false"
click at [661, 227] on span "Business Address" at bounding box center [677, 228] width 84 height 12
click at [632, 227] on input "Business Address" at bounding box center [627, 227] width 9 height 9
checkbox input "false"
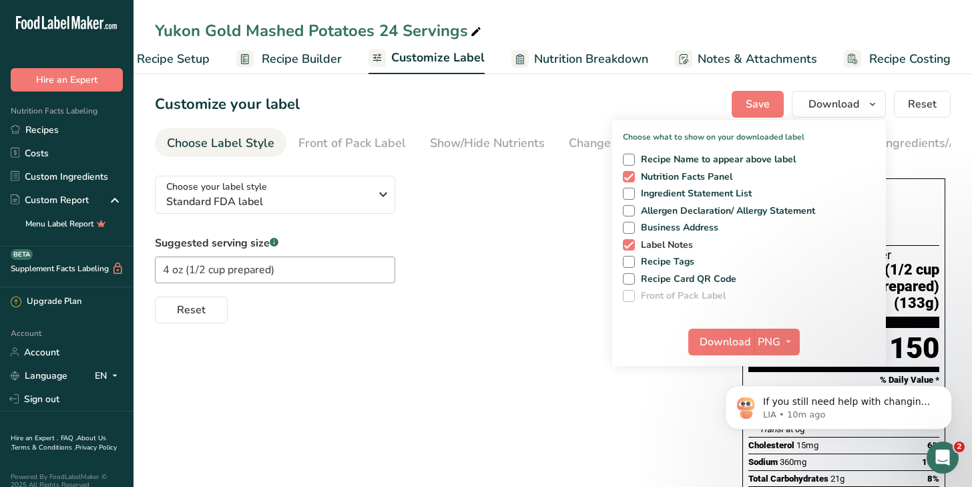
click at [658, 244] on span "Label Notes" at bounding box center [664, 245] width 59 height 12
click at [632, 244] on input "Label Notes" at bounding box center [627, 244] width 9 height 9
checkbox input "false"
click at [738, 344] on span "Download" at bounding box center [725, 342] width 51 height 16
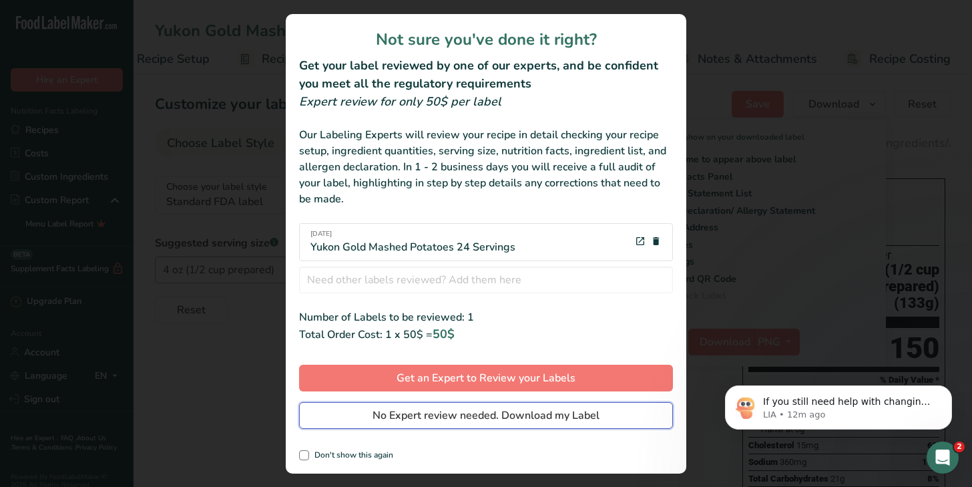
click at [483, 411] on span "No Expert review needed. Download my Label" at bounding box center [486, 415] width 227 height 16
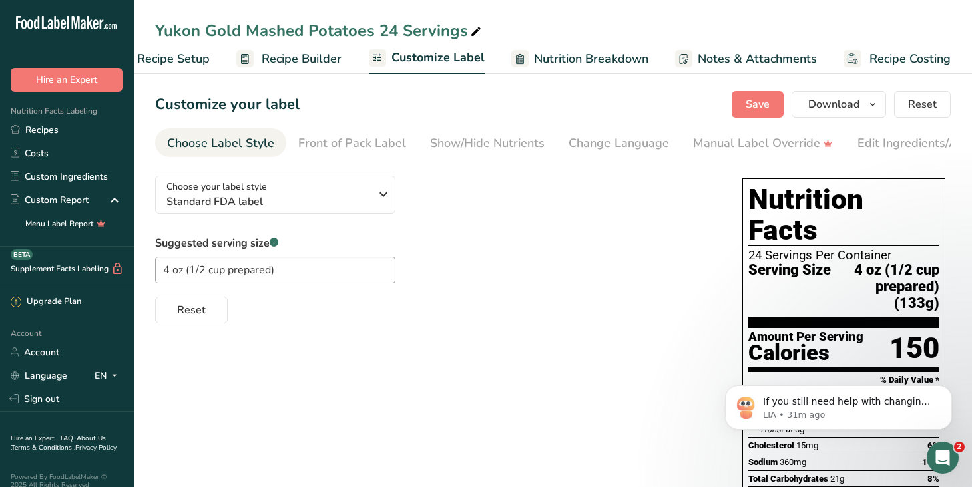
click at [437, 61] on span "Customize Label" at bounding box center [437, 58] width 93 height 18
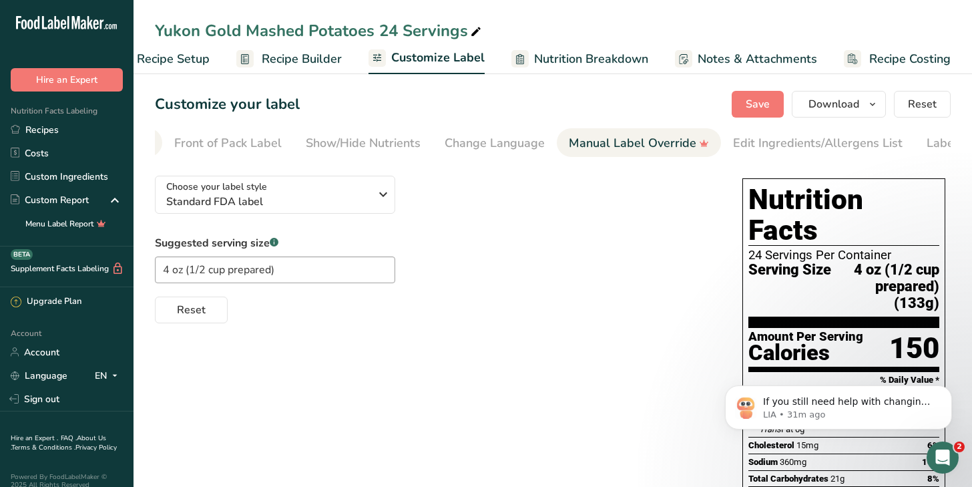
click at [575, 140] on div "Manual Label Override" at bounding box center [639, 143] width 140 height 18
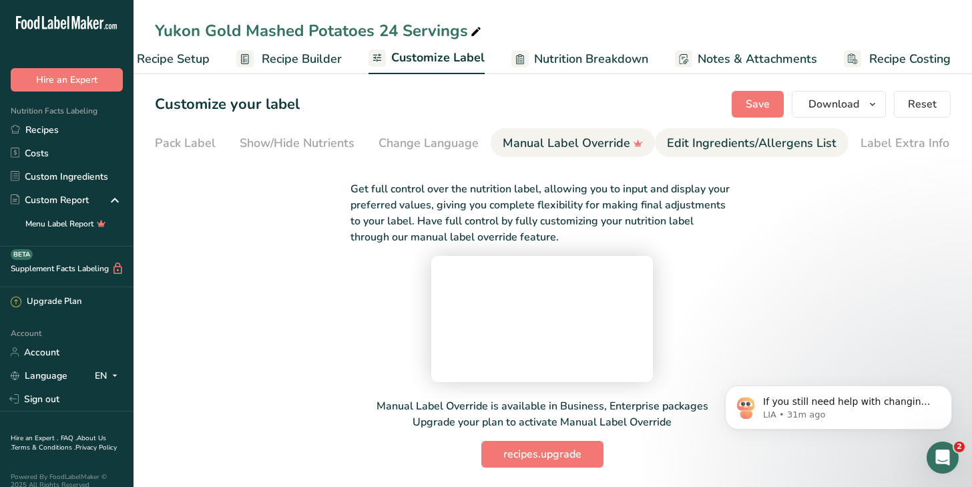
click at [778, 144] on div "Edit Ingredients/Allergens List" at bounding box center [752, 143] width 170 height 18
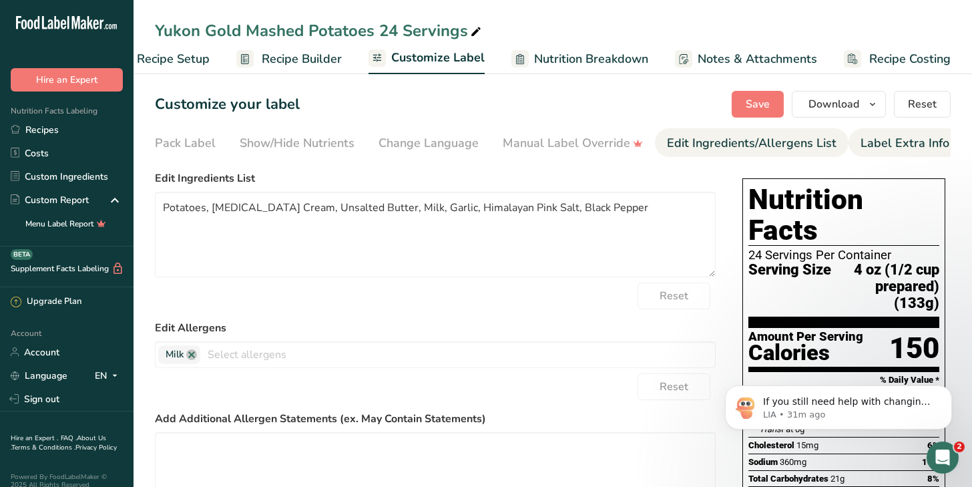
click at [876, 140] on div "Label Extra Info" at bounding box center [905, 143] width 89 height 18
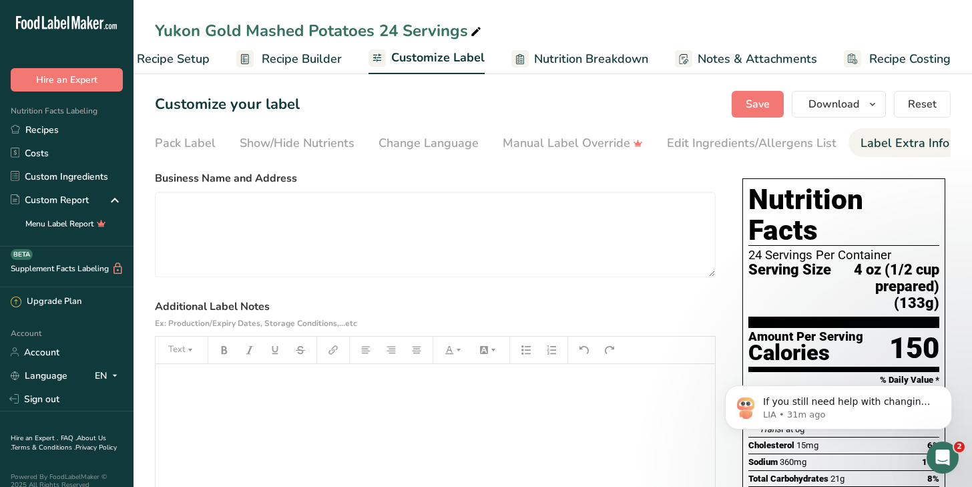
scroll to position [31, 0]
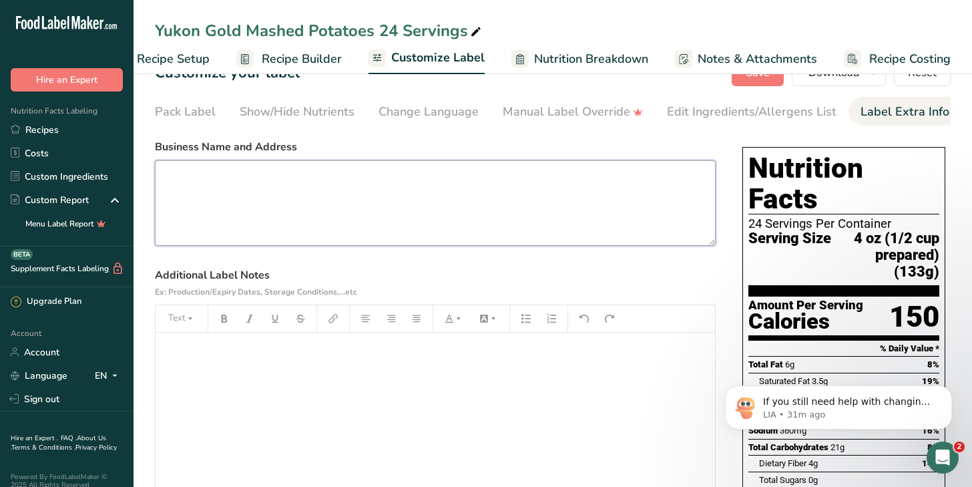
click at [261, 199] on textarea at bounding box center [435, 202] width 561 height 85
